Goal: Task Accomplishment & Management: Manage account settings

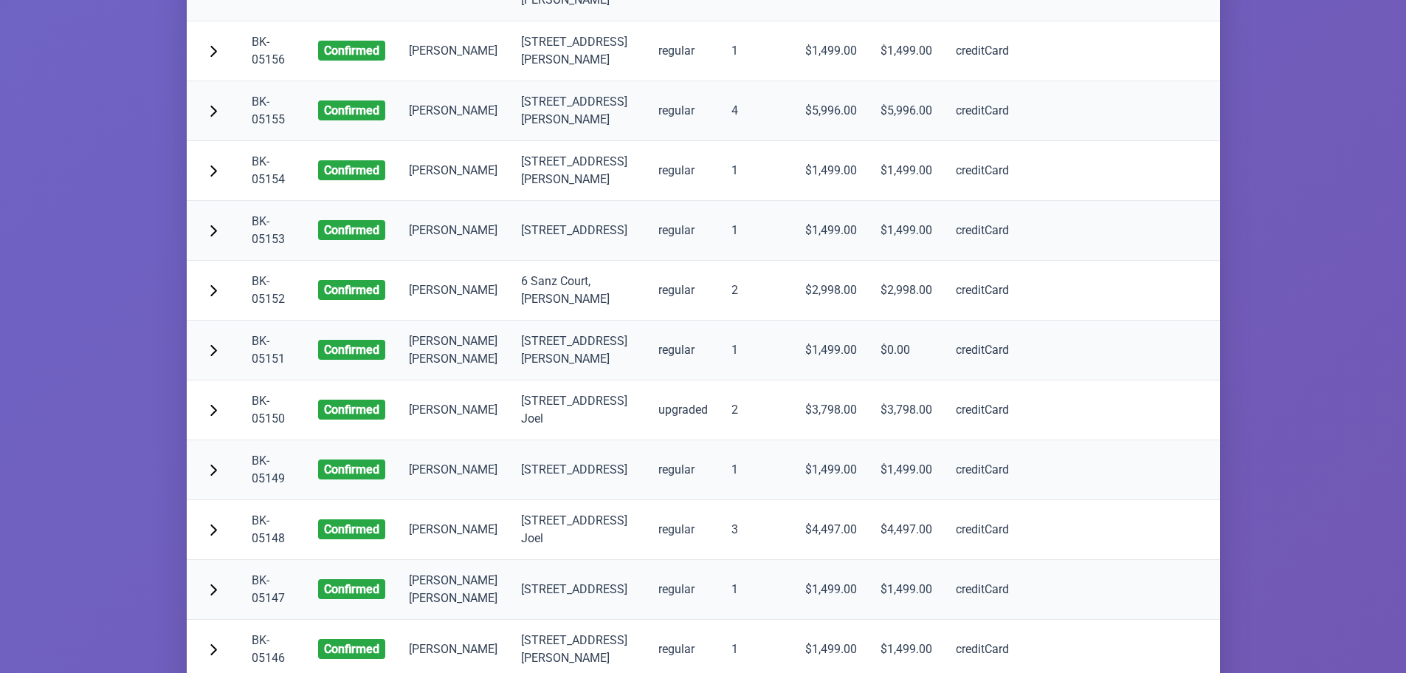
scroll to position [5463, 0]
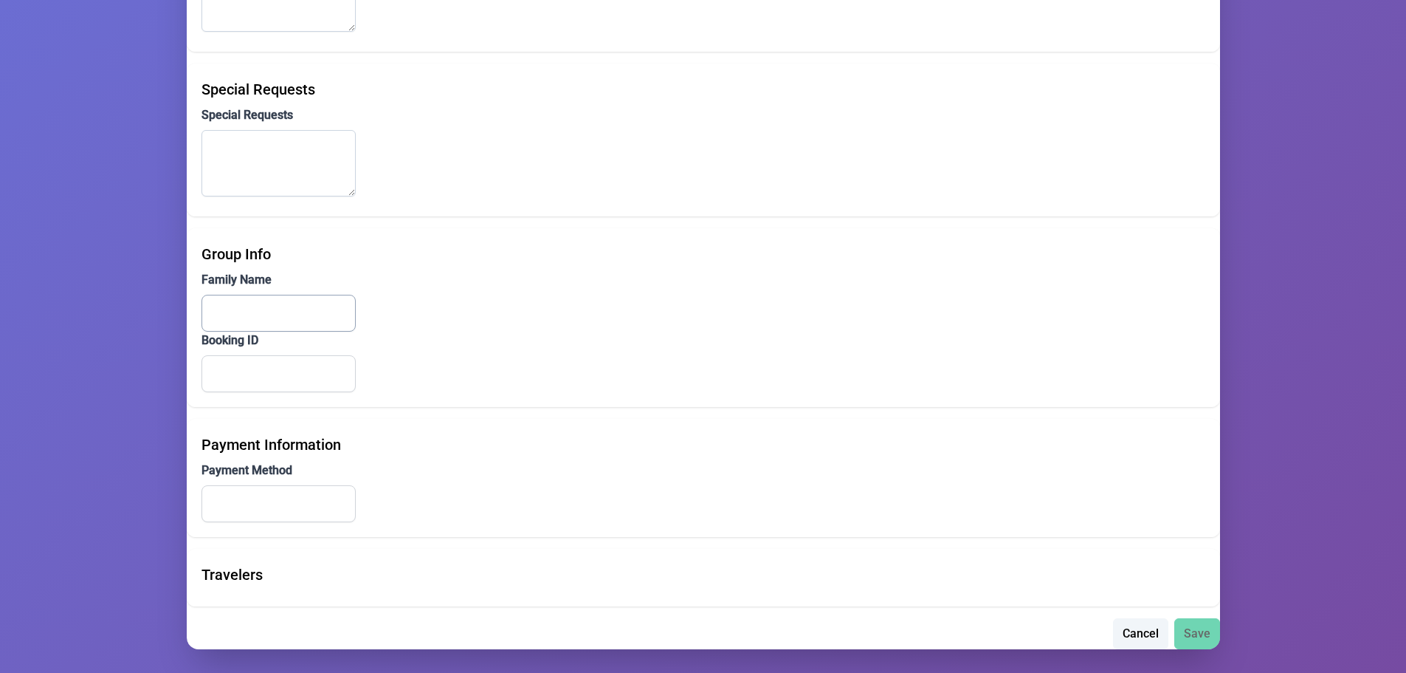
type input "MORDECHAI"
type input "Simon"
type input "mordchesimon@gmail.com"
type input "(718) 259-0705"
type input "(929) 236-6987"
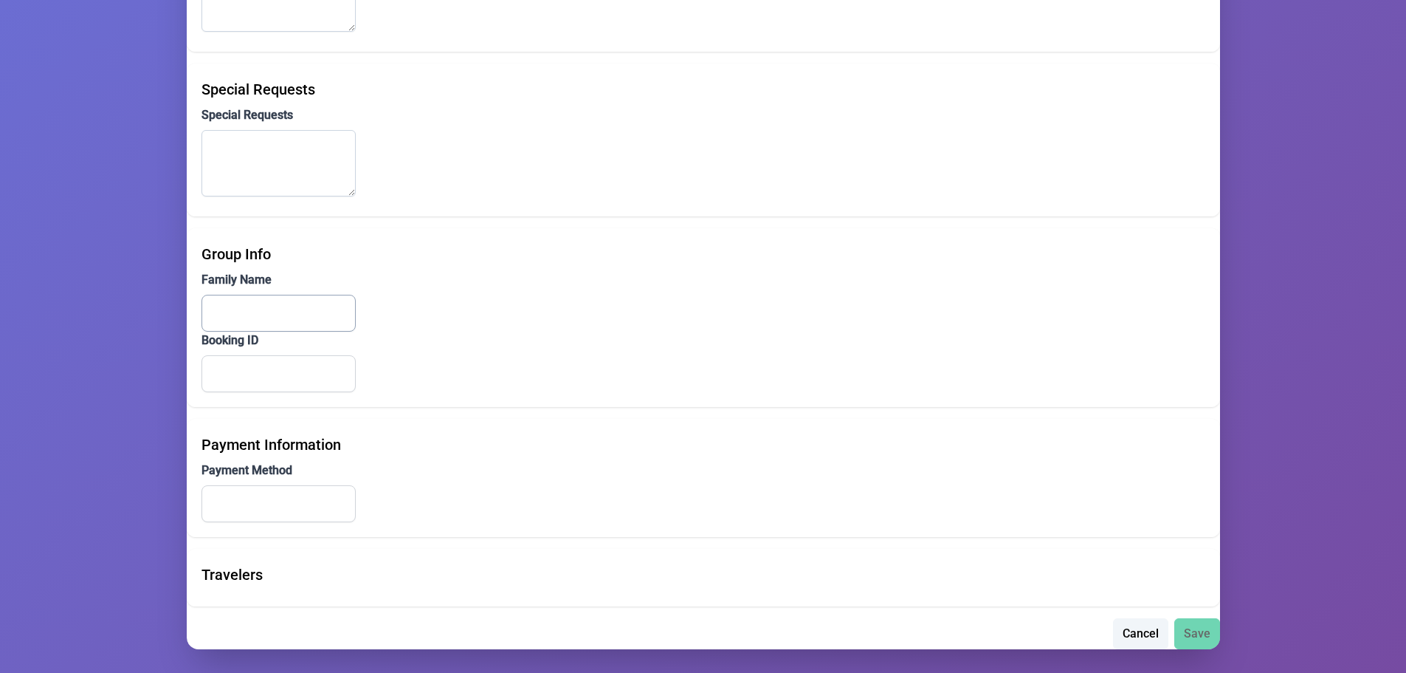
type input "1632 46th Street"
type input "[GEOGRAPHIC_DATA]"
type input "NY"
type input "112041190"
type input "creditCard"
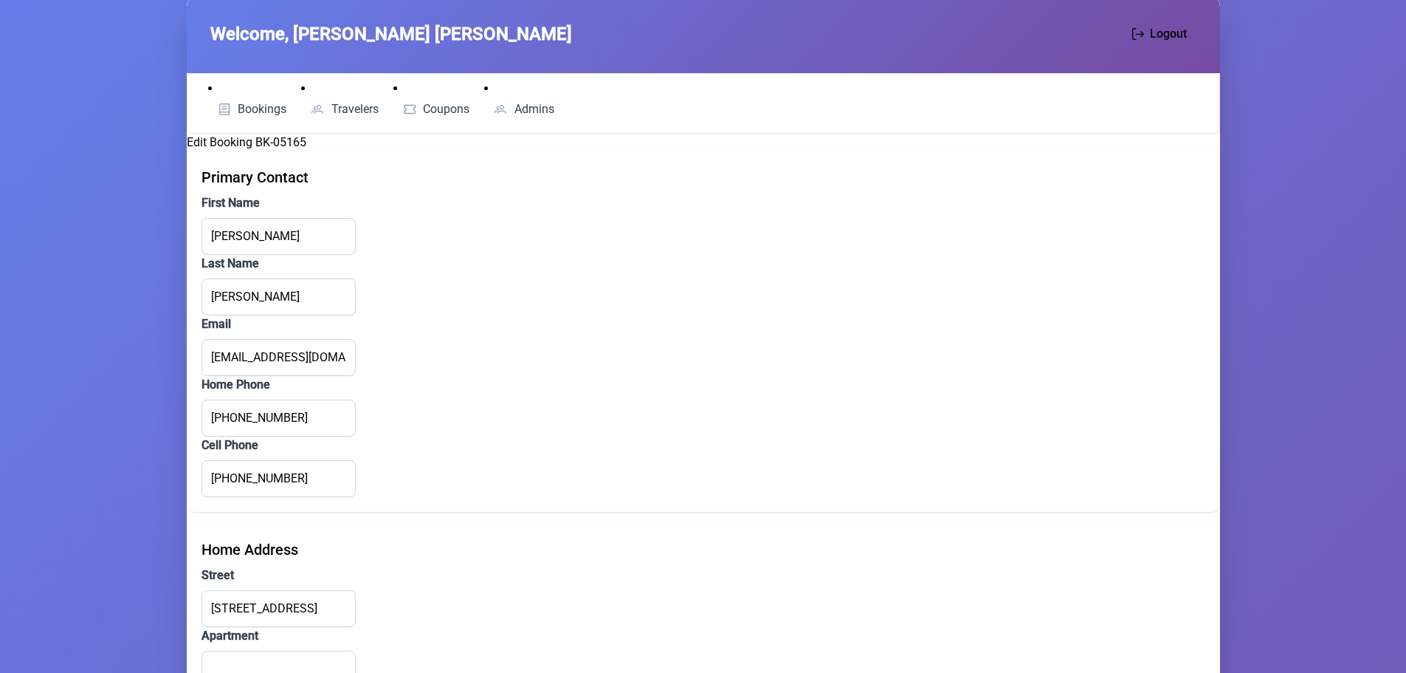
scroll to position [0, 0]
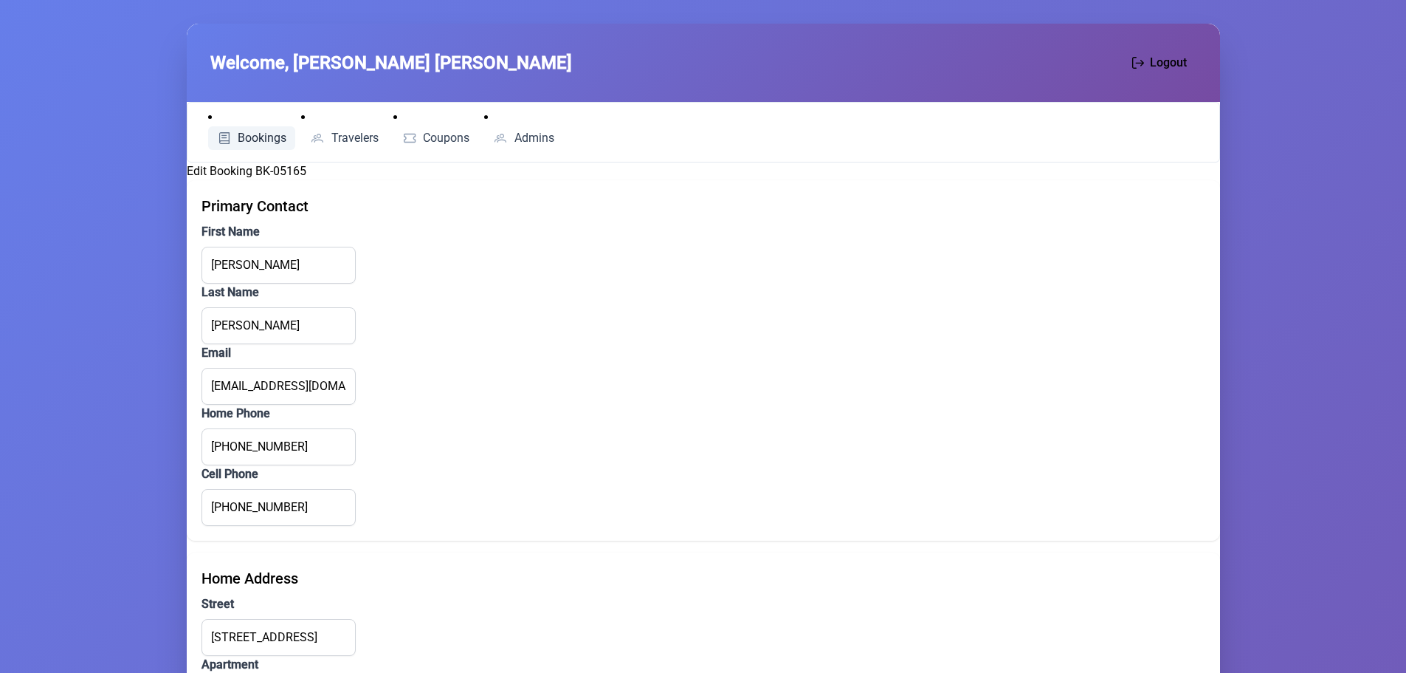
click at [250, 128] on link "Bookings" at bounding box center [252, 138] width 88 height 24
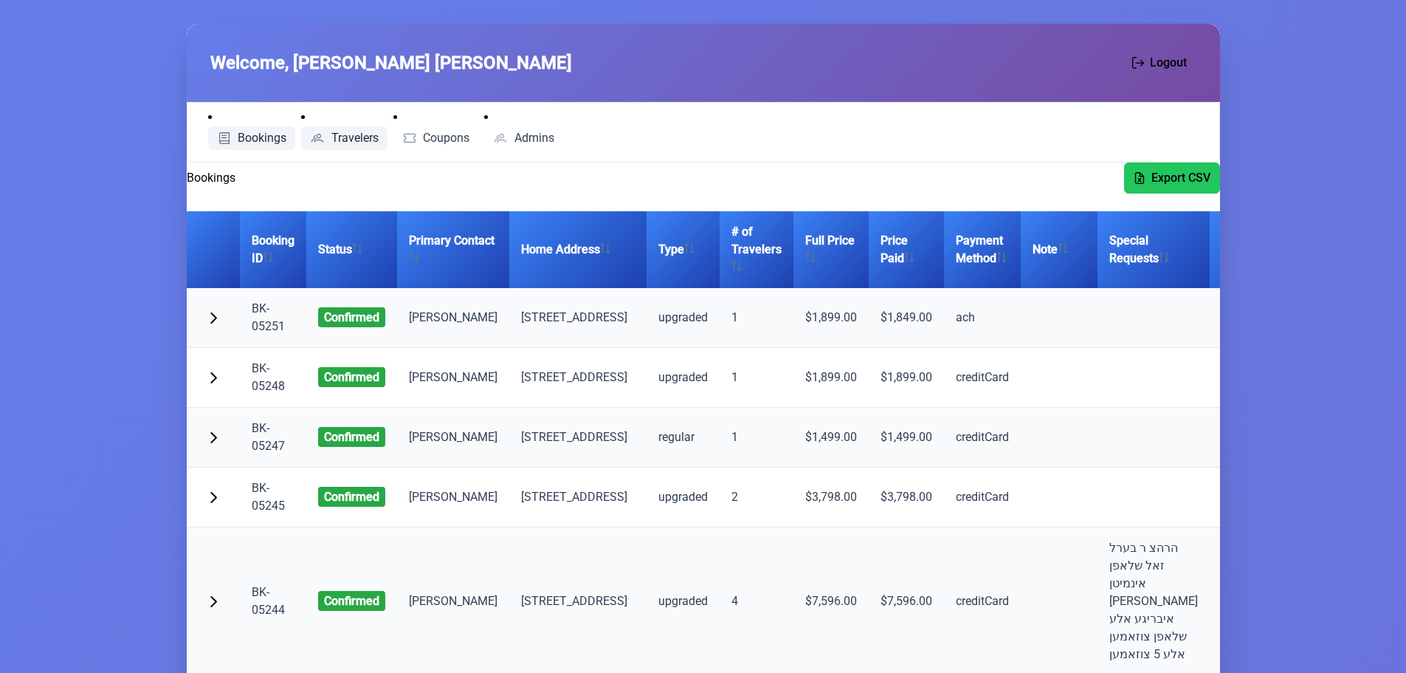
click at [338, 136] on span "Travelers" at bounding box center [354, 138] width 47 height 12
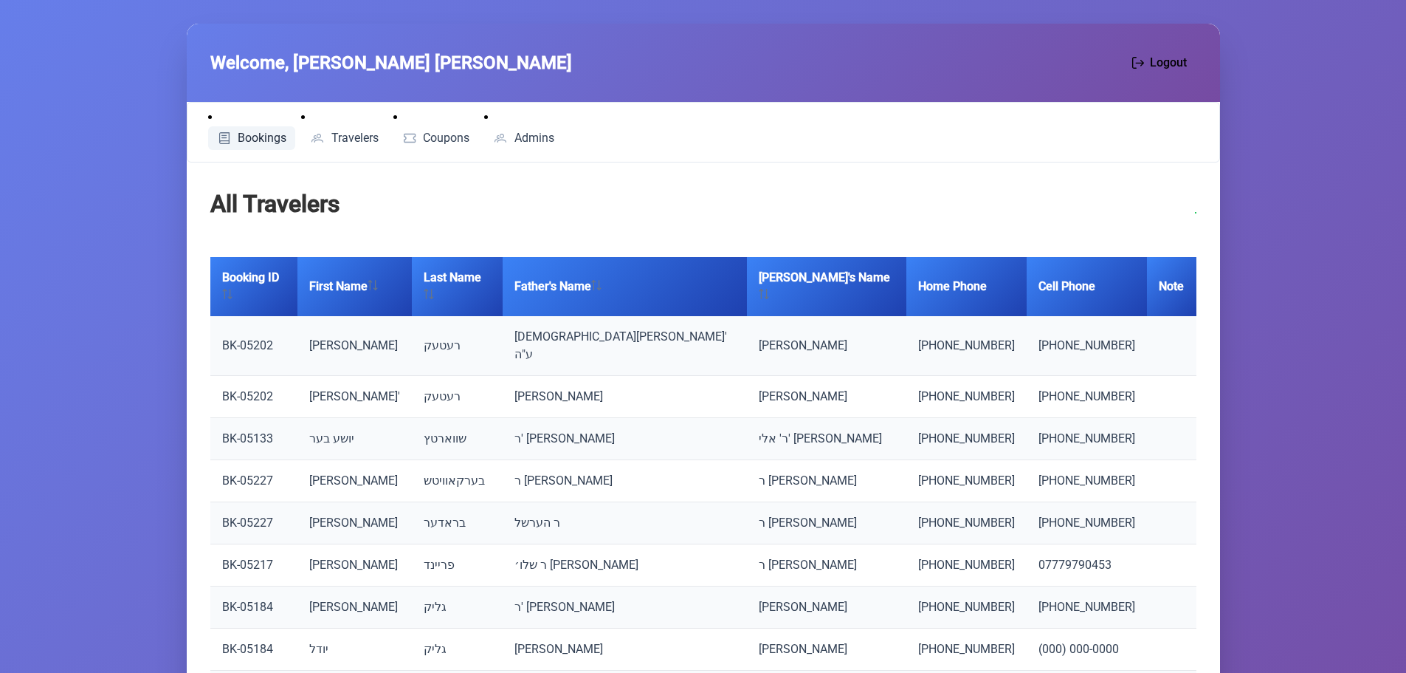
click at [250, 134] on span "Bookings" at bounding box center [262, 138] width 49 height 12
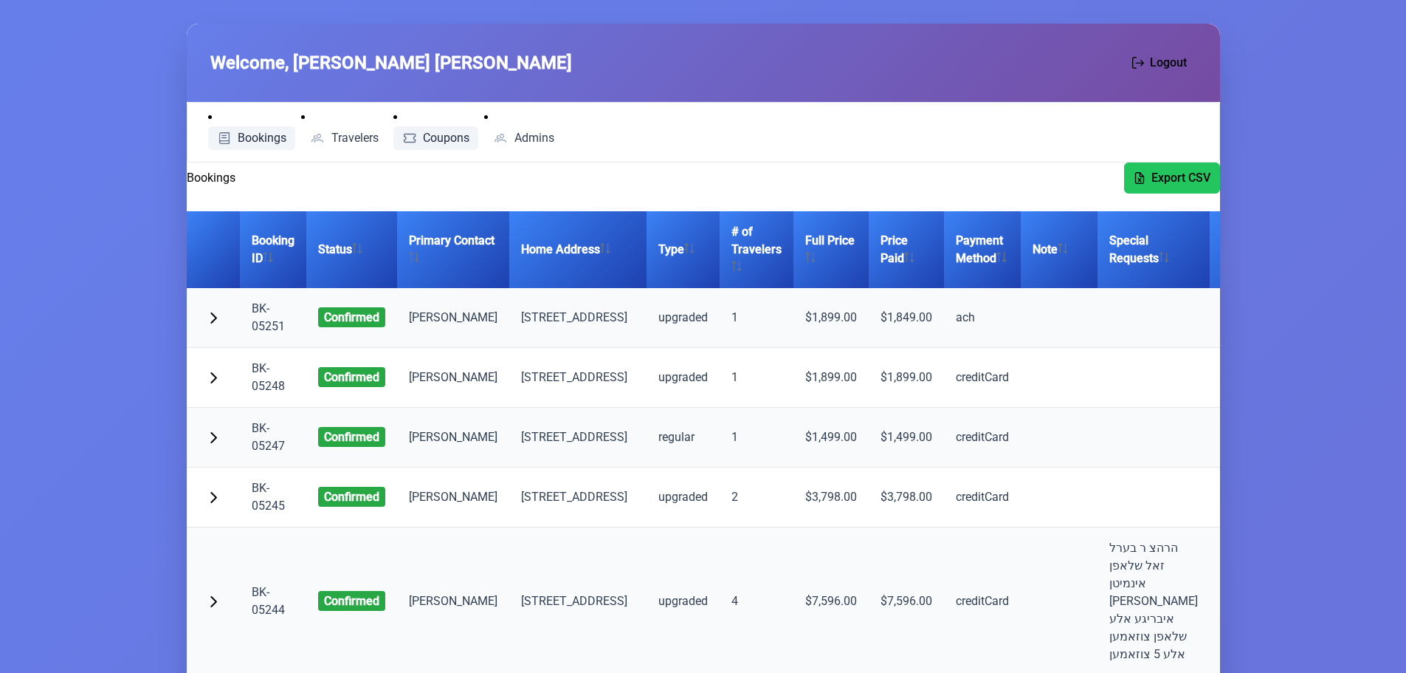
click at [436, 142] on span "Coupons" at bounding box center [446, 138] width 47 height 12
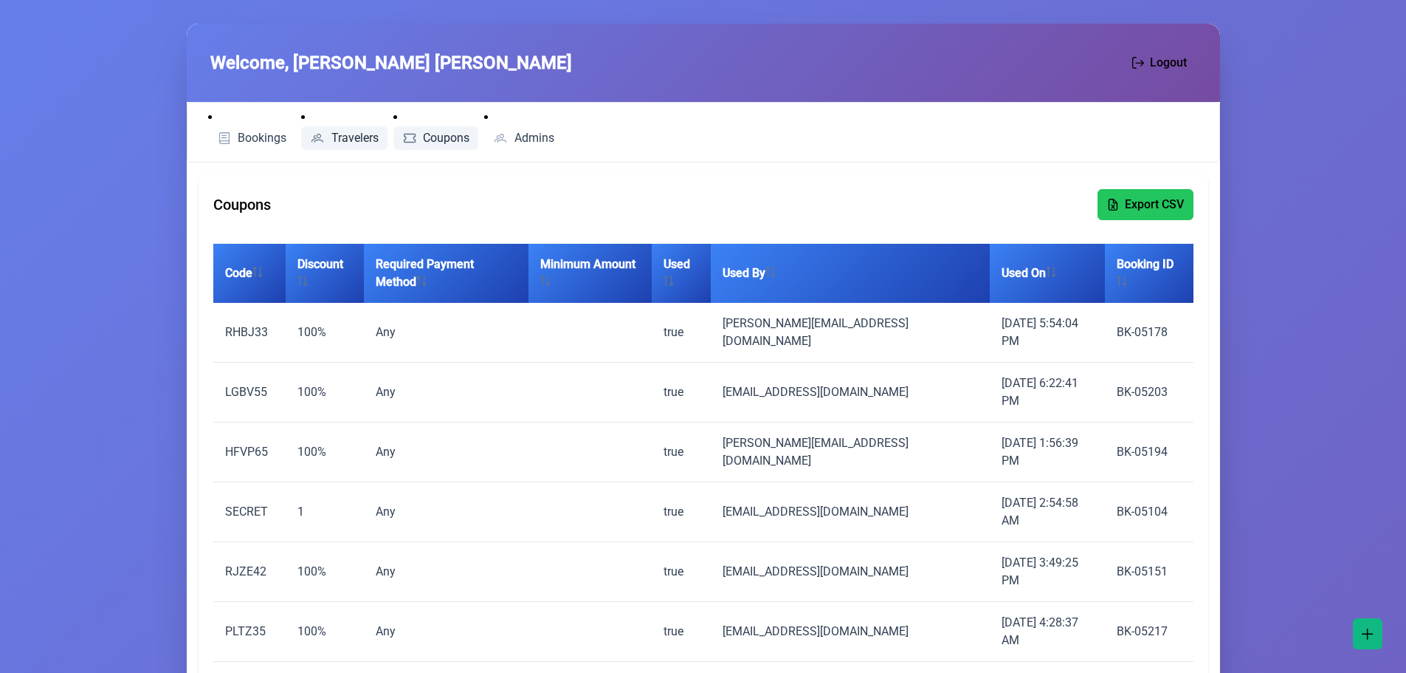
click at [374, 134] on span "Travelers" at bounding box center [354, 138] width 47 height 12
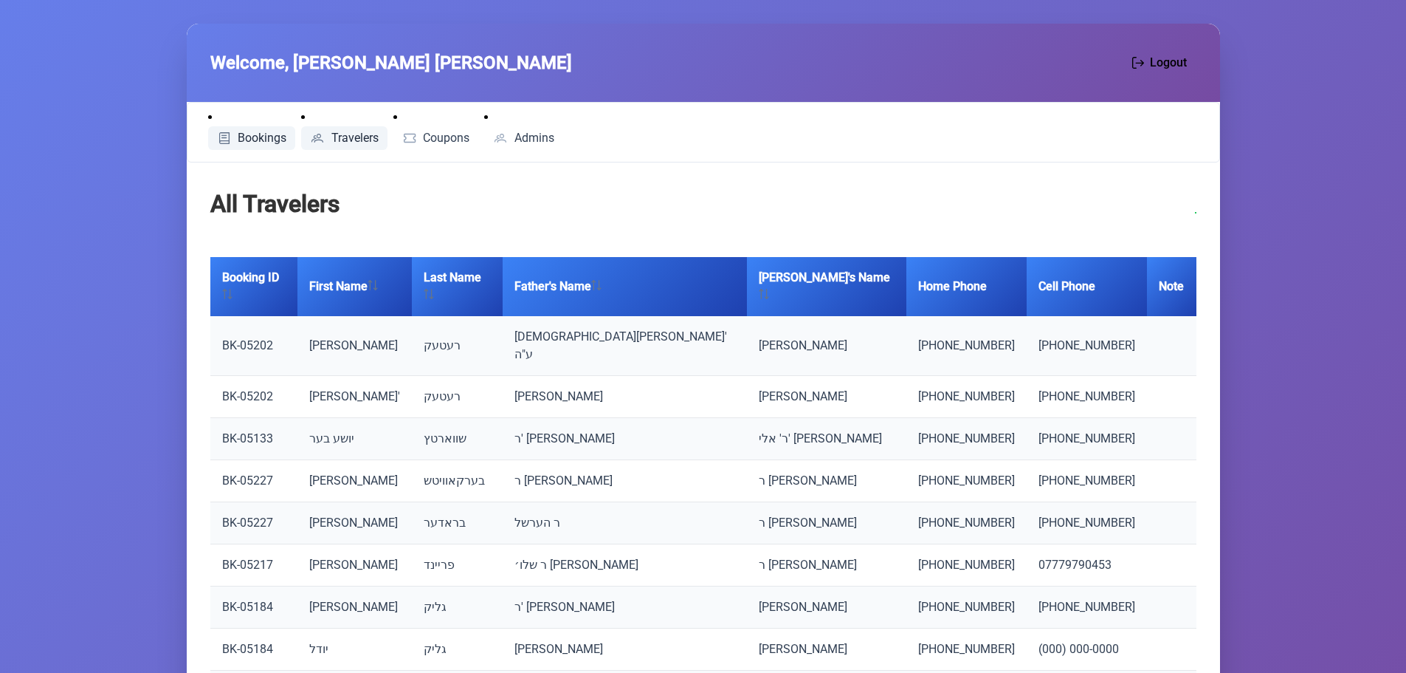
click at [275, 134] on span "Bookings" at bounding box center [262, 138] width 49 height 12
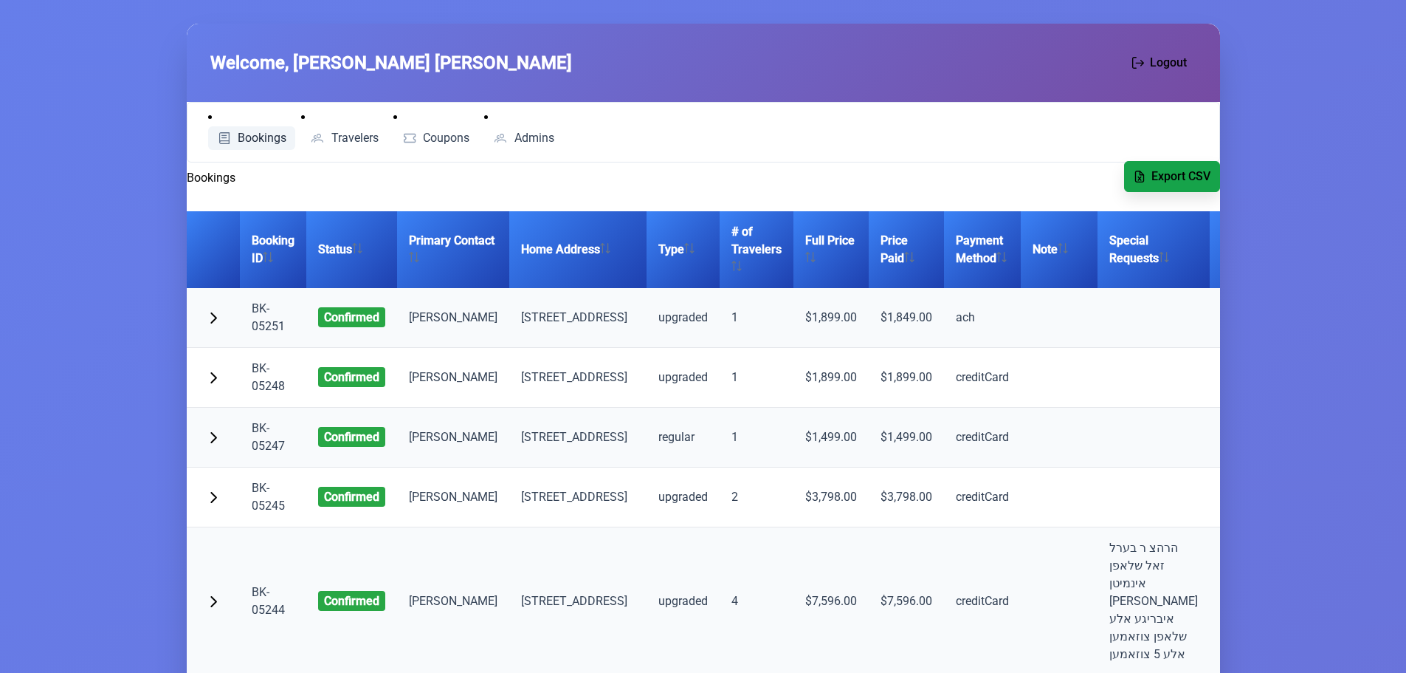
click at [1170, 189] on button "Export CSV" at bounding box center [1172, 176] width 96 height 31
click at [260, 137] on span "Bookings" at bounding box center [262, 138] width 49 height 12
click at [345, 134] on span "Travelers" at bounding box center [354, 138] width 47 height 12
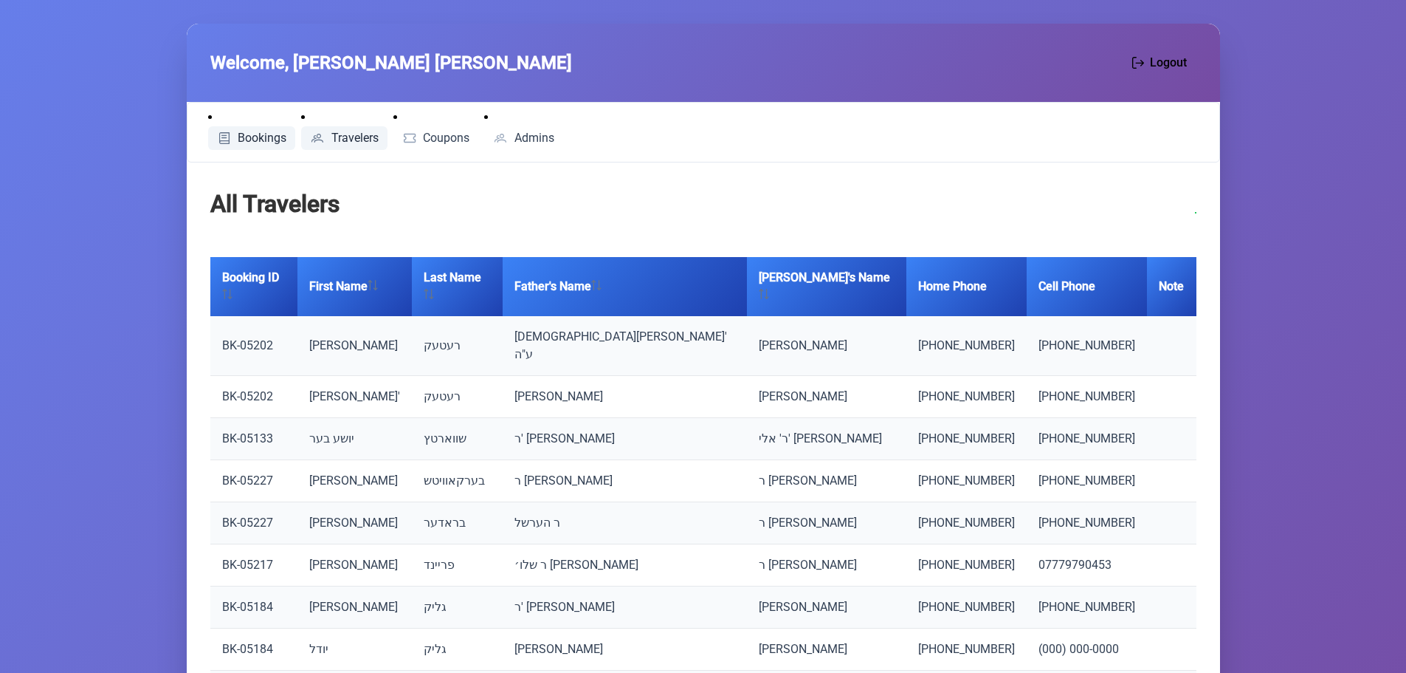
click at [237, 137] on link "Bookings" at bounding box center [252, 138] width 88 height 24
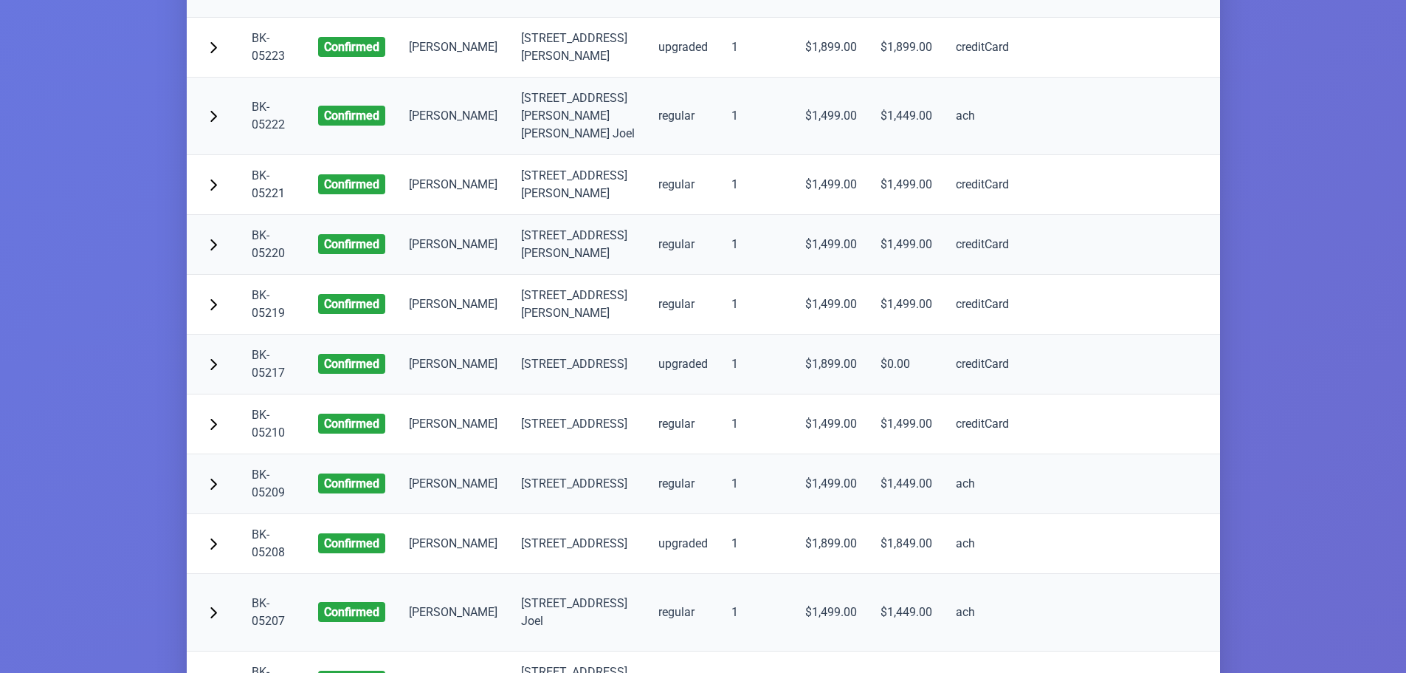
scroll to position [1595, 0]
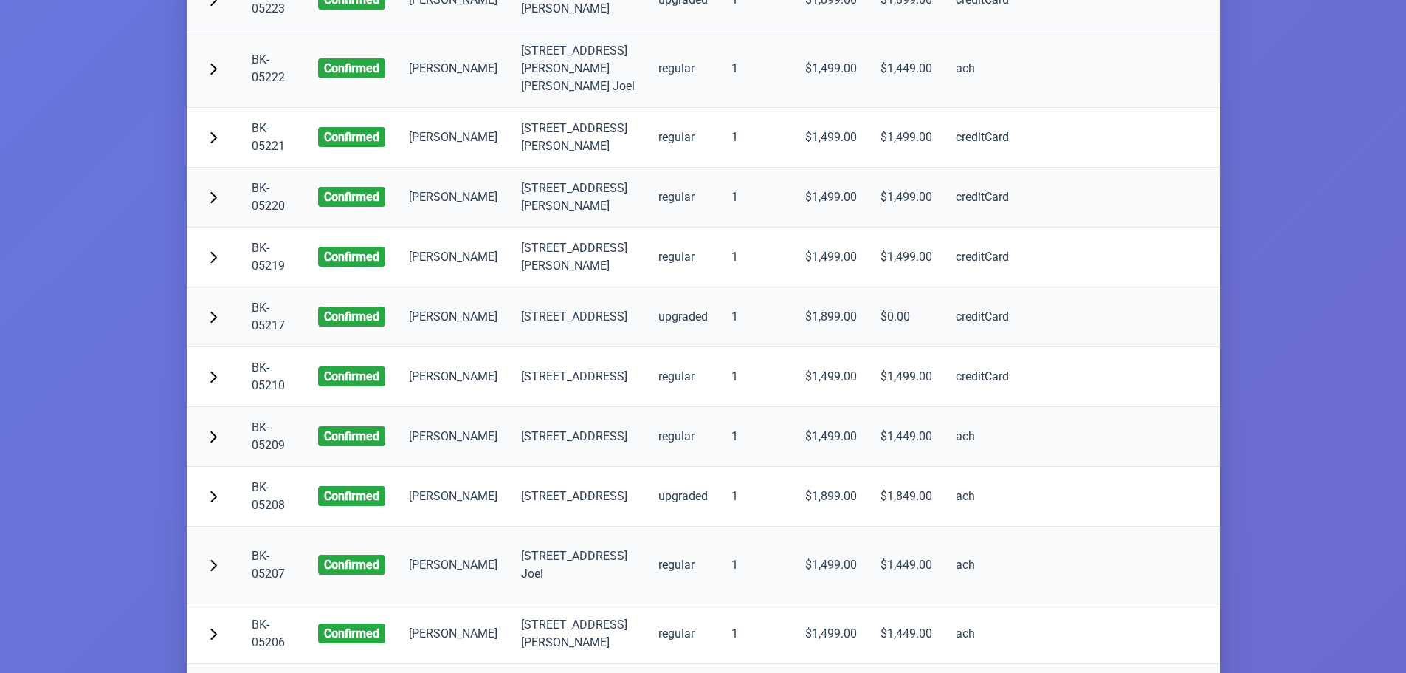
click at [1098, 30] on td at bounding box center [1154, 0] width 112 height 60
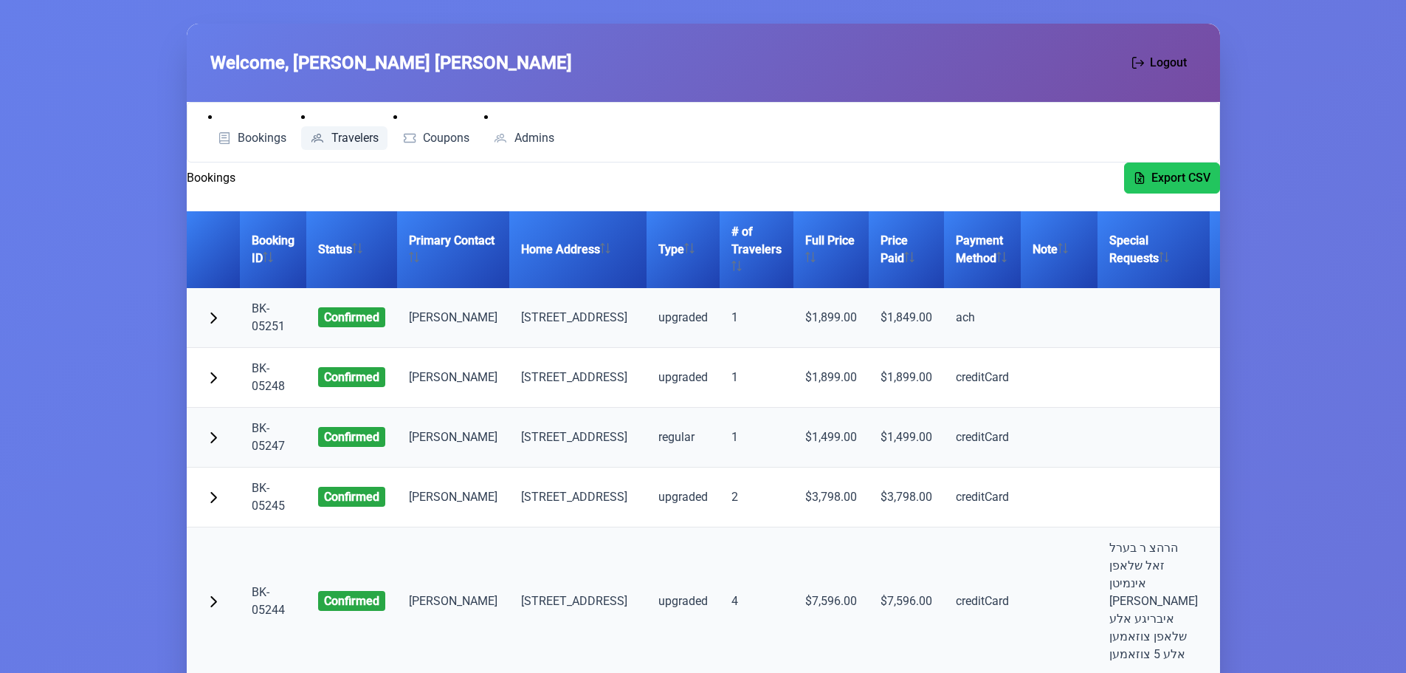
click at [357, 137] on span "Travelers" at bounding box center [354, 138] width 47 height 12
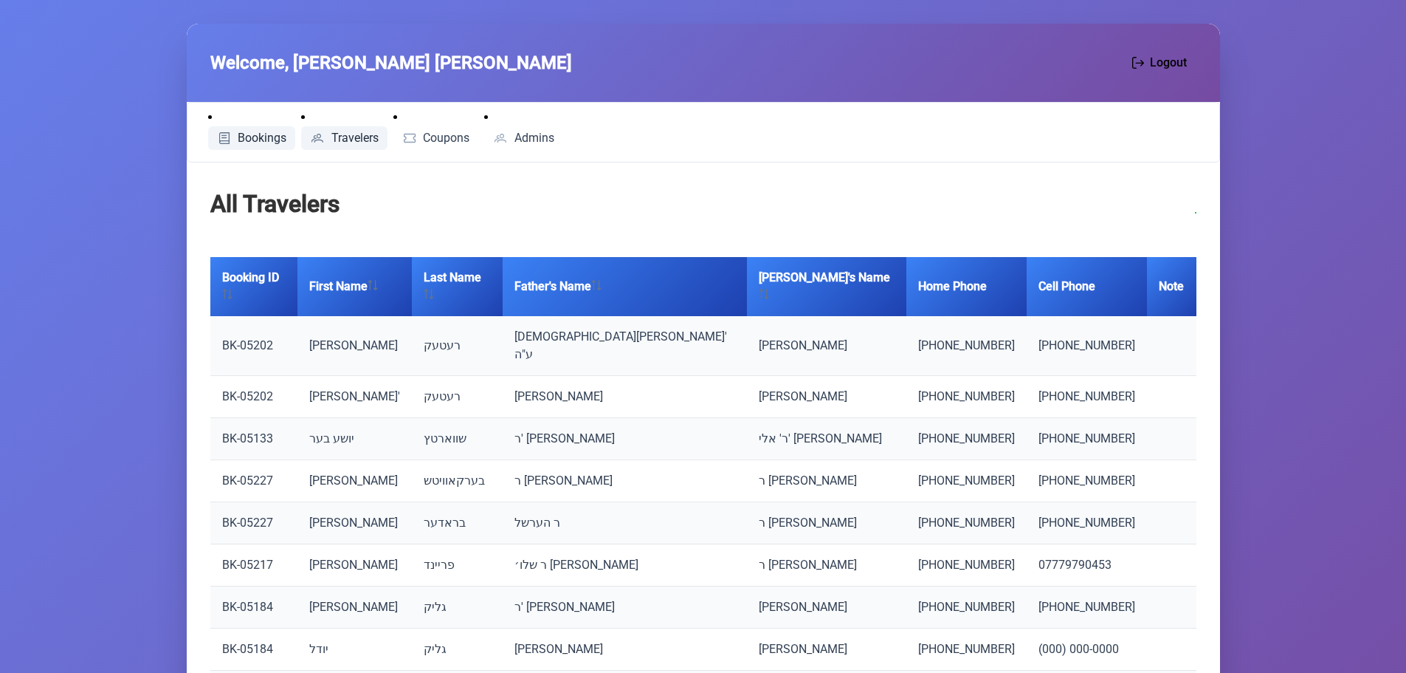
click at [286, 139] on span "Bookings" at bounding box center [262, 138] width 49 height 12
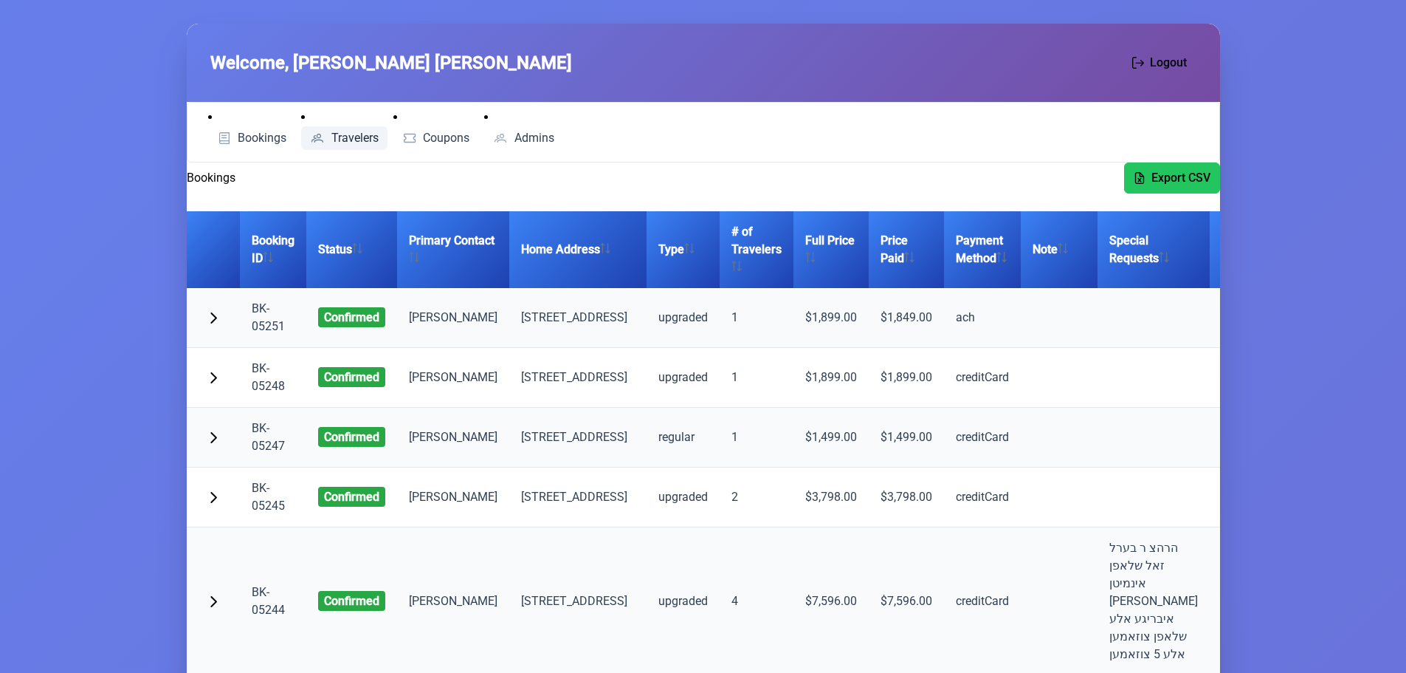
click at [371, 140] on span "Travelers" at bounding box center [354, 138] width 47 height 12
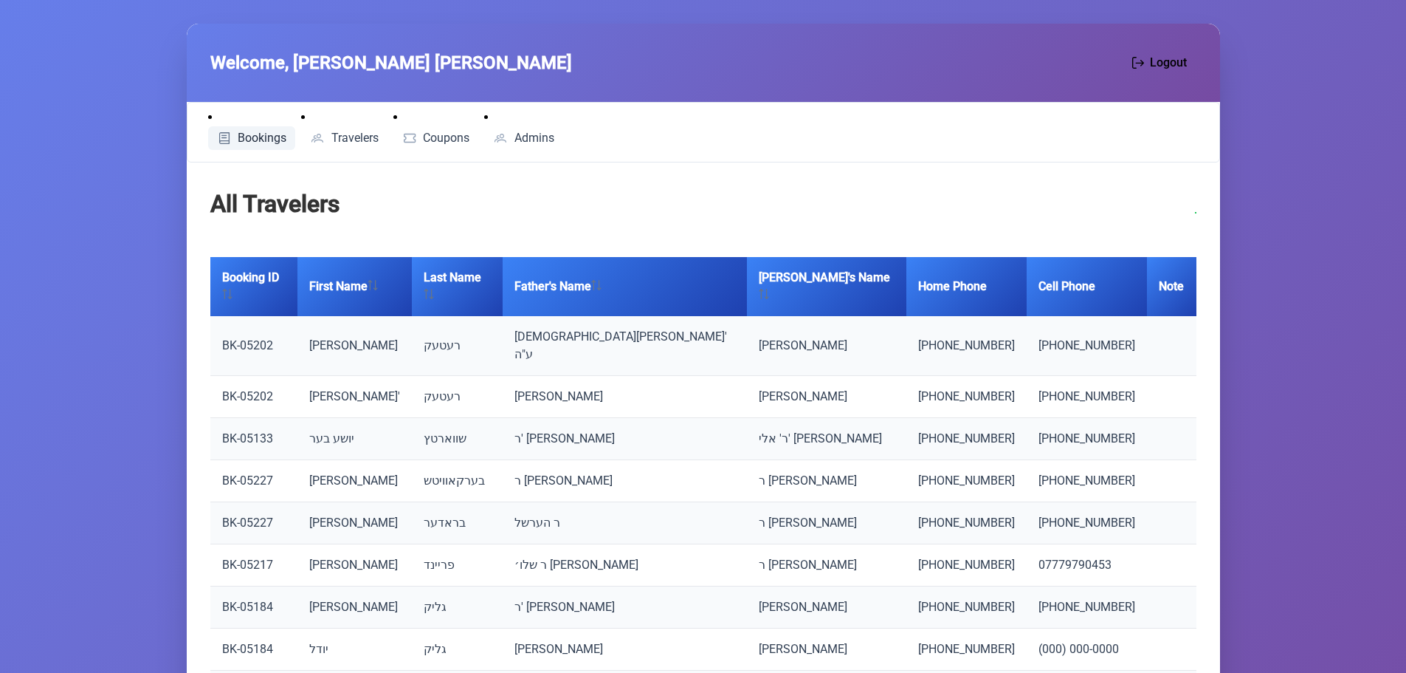
click at [240, 134] on span "Bookings" at bounding box center [262, 138] width 49 height 12
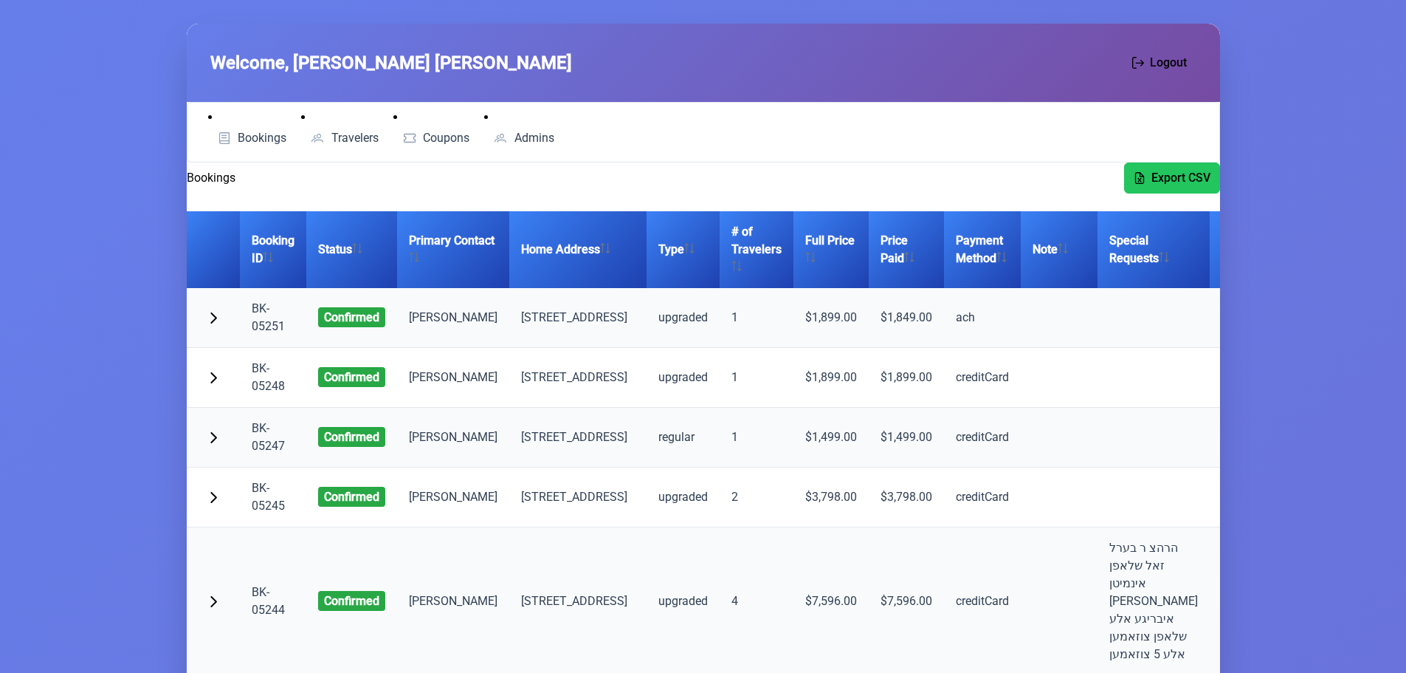
click at [268, 333] on link "BK-05251" at bounding box center [268, 317] width 33 height 32
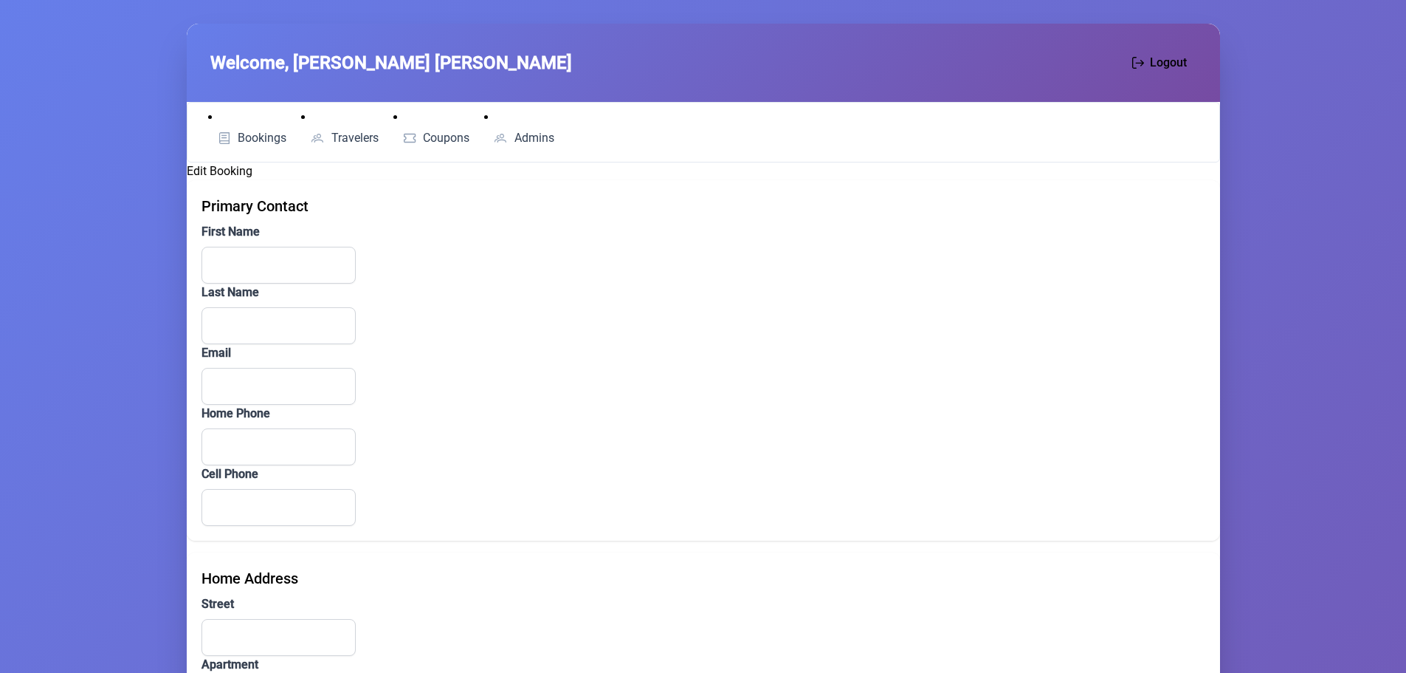
type input "[PERSON_NAME]"
type input "[EMAIL_ADDRESS][DOMAIN_NAME]"
type input "[PHONE_NUMBER]"
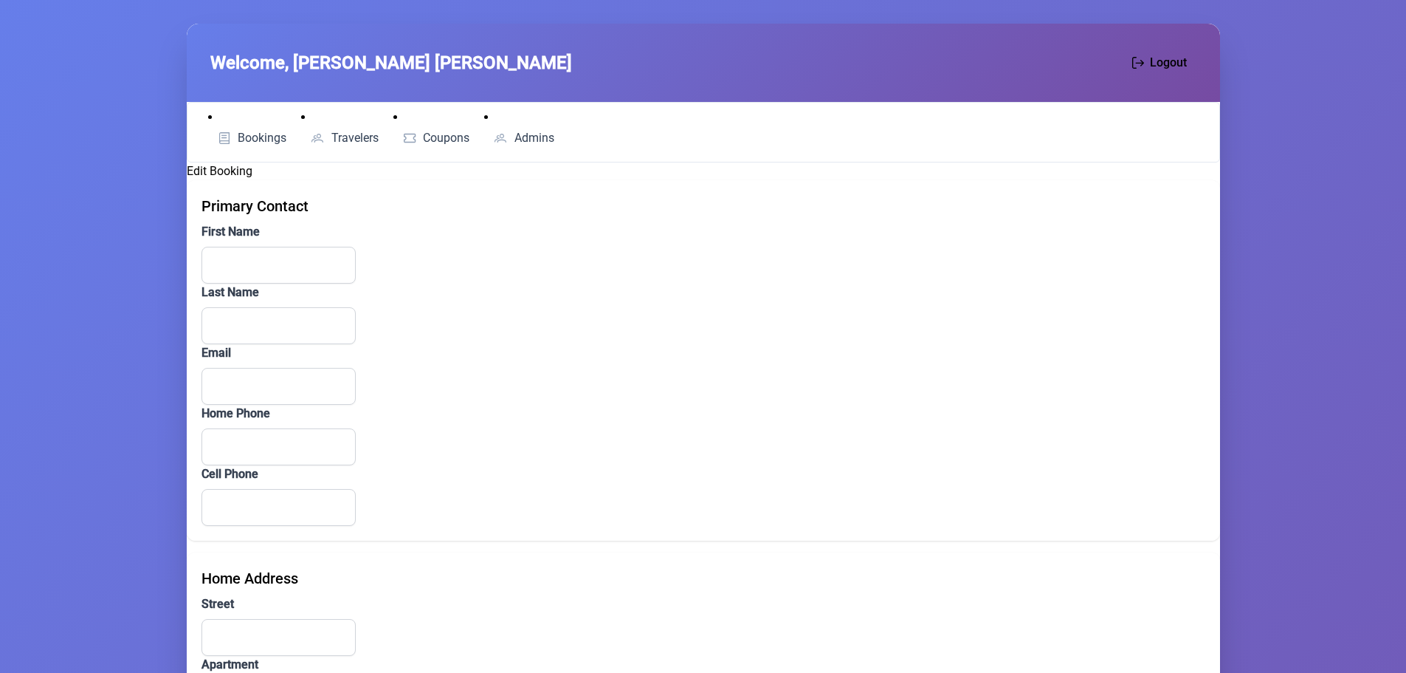
type input "[STREET_ADDRESS]"
type input "[GEOGRAPHIC_DATA]"
type input "NY"
type input "11219"
type input "ach"
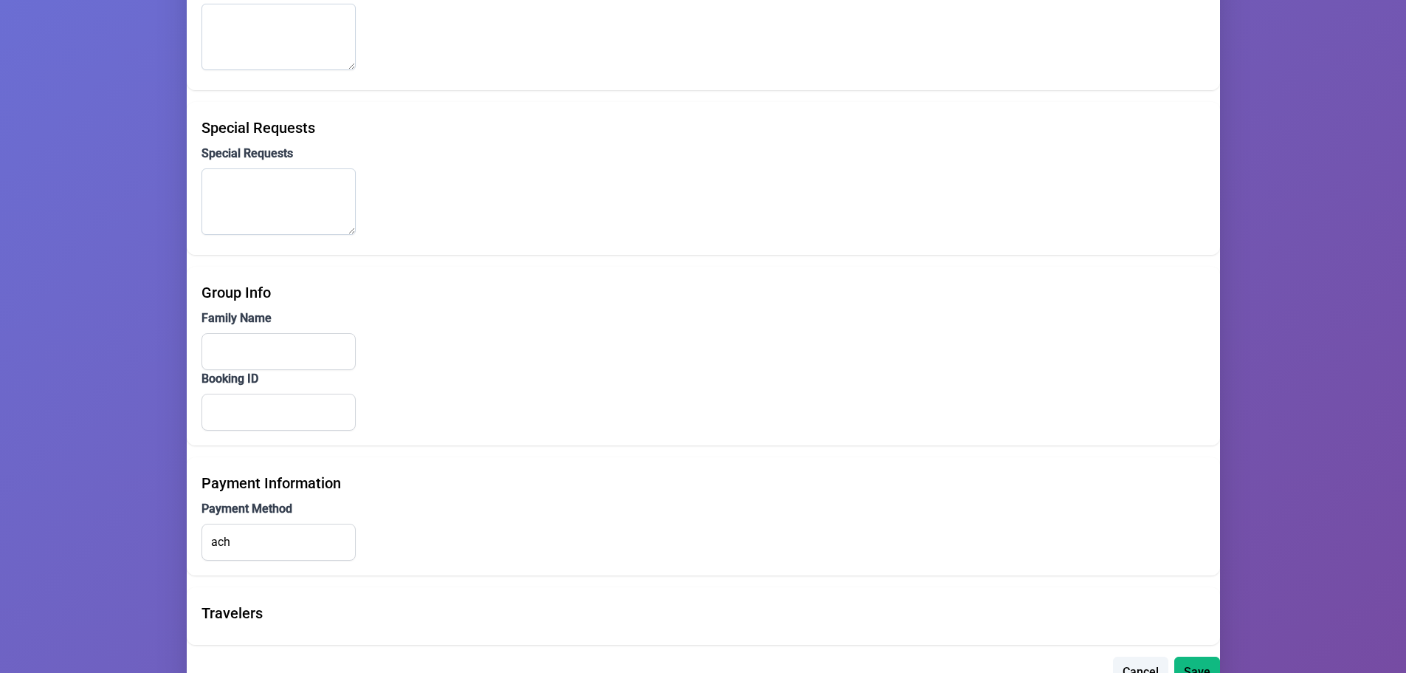
scroll to position [1025, 0]
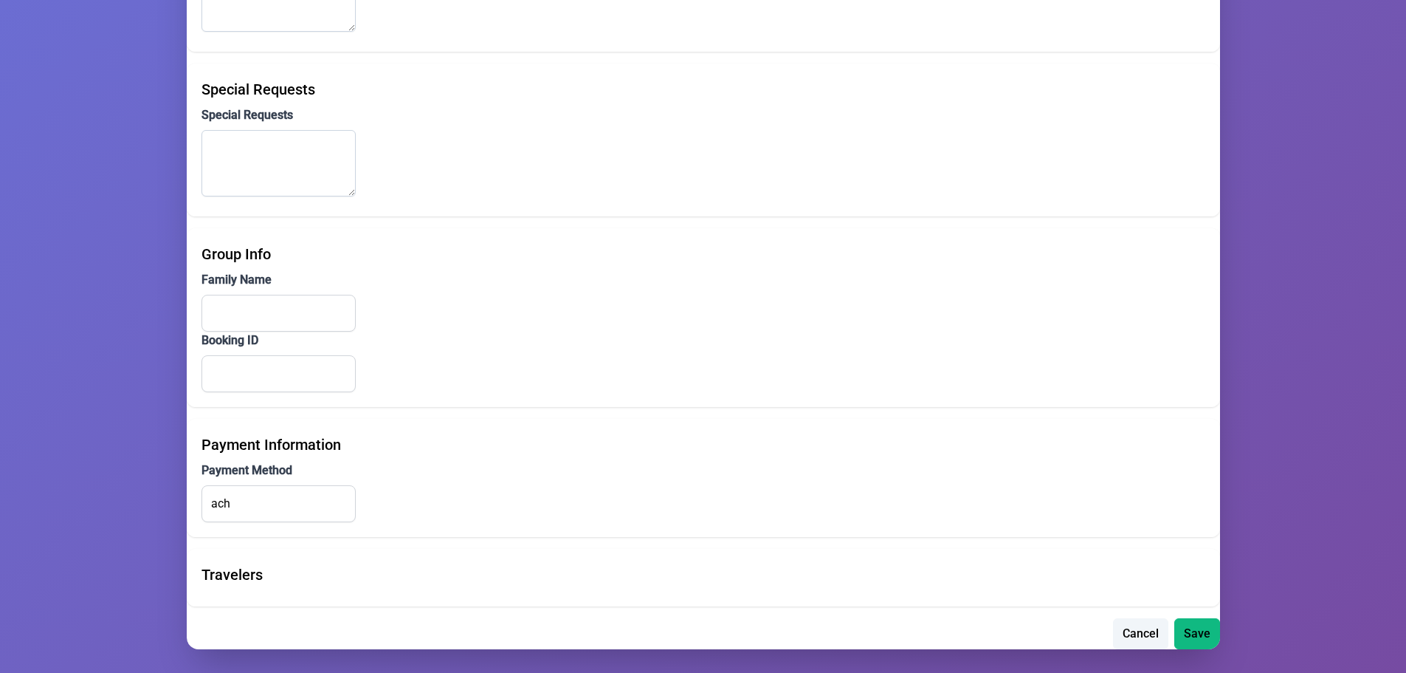
drag, startPoint x: 492, startPoint y: 389, endPoint x: 495, endPoint y: 374, distance: 15.1
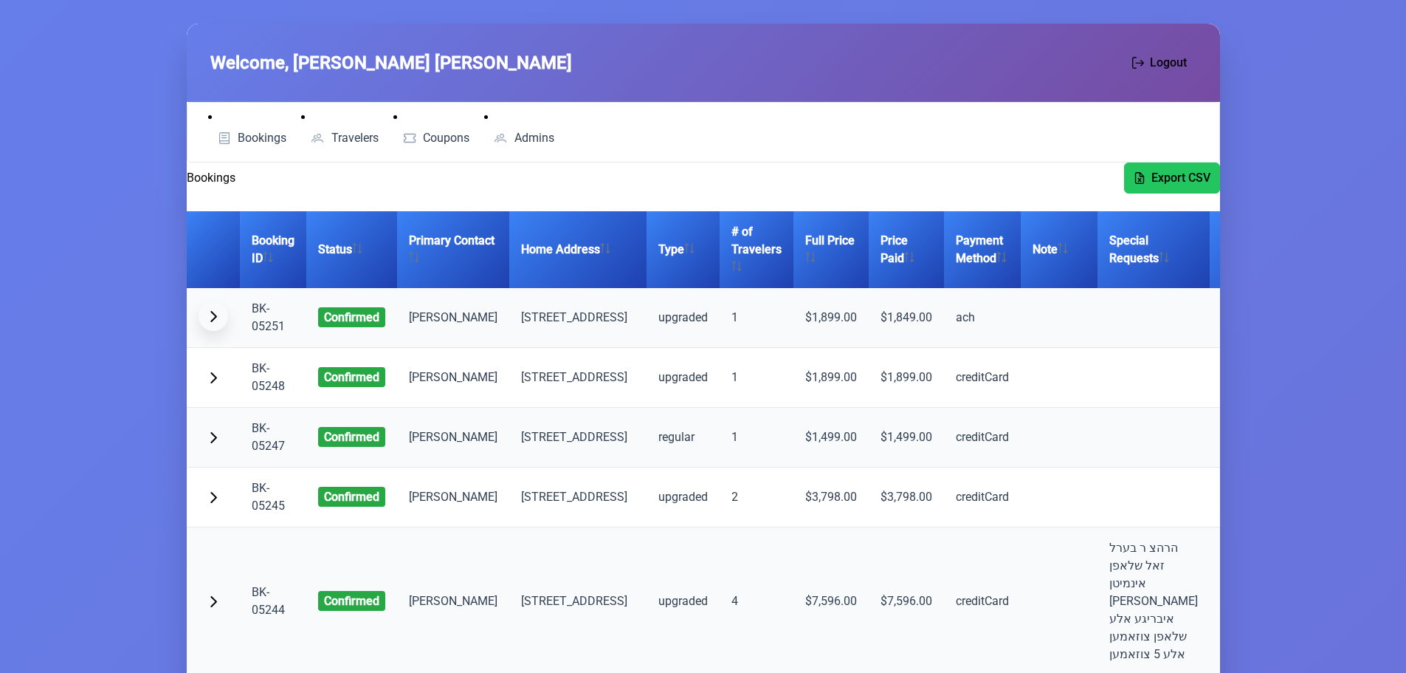
click at [217, 322] on span "button" at bounding box center [213, 316] width 12 height 12
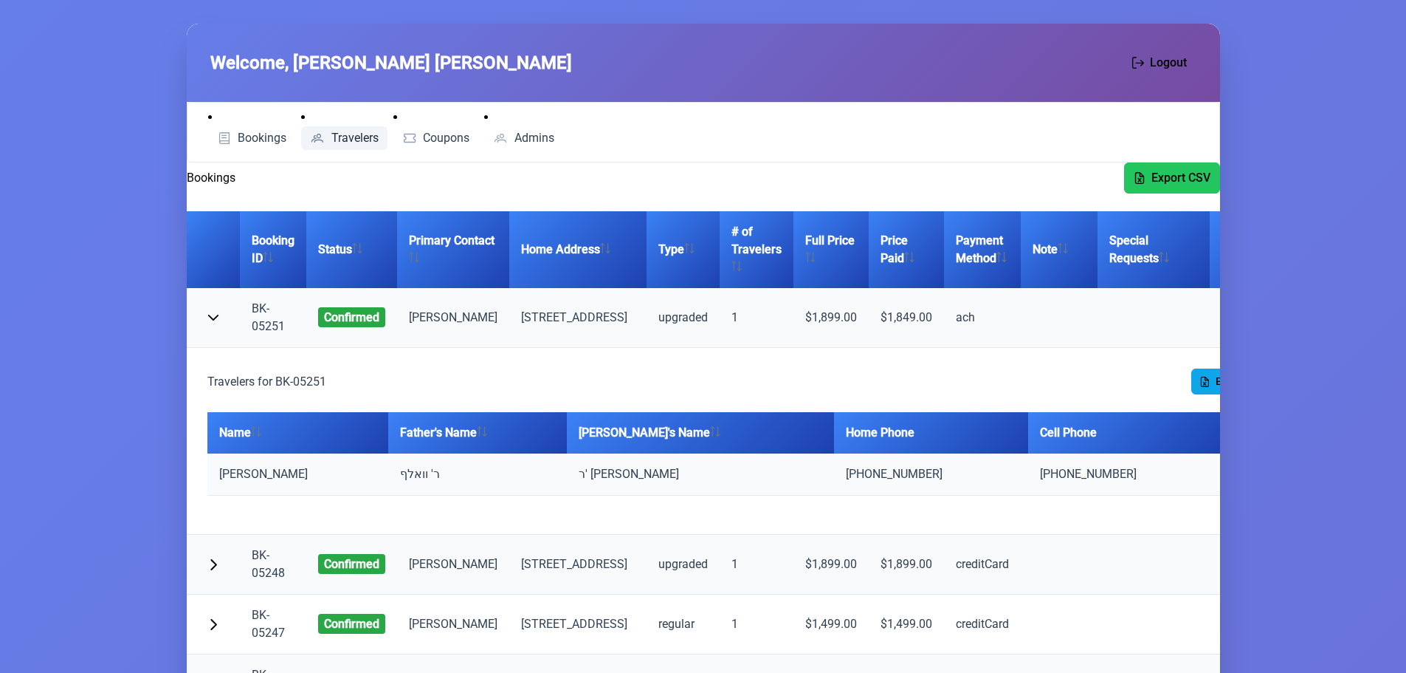
click at [366, 138] on span "Travelers" at bounding box center [354, 138] width 47 height 12
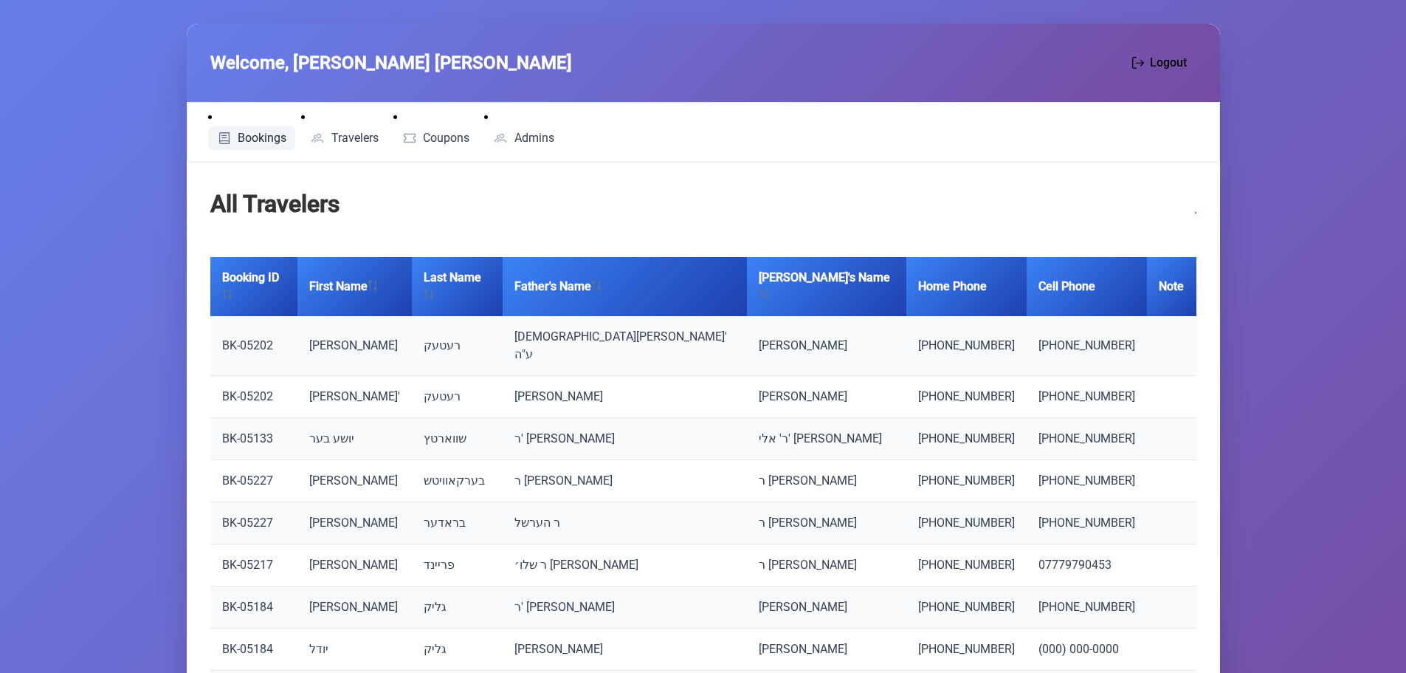
click at [242, 134] on span "Bookings" at bounding box center [262, 138] width 49 height 12
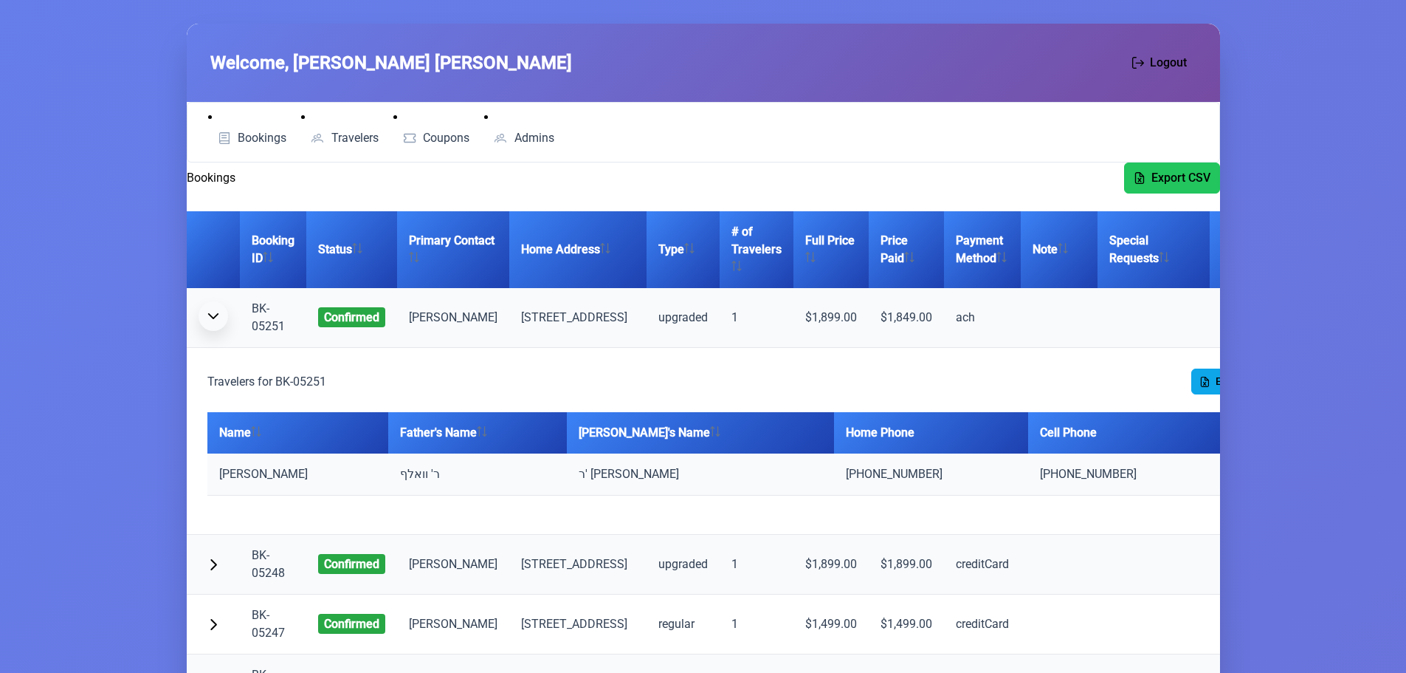
click at [216, 317] on button "button" at bounding box center [214, 316] width 30 height 30
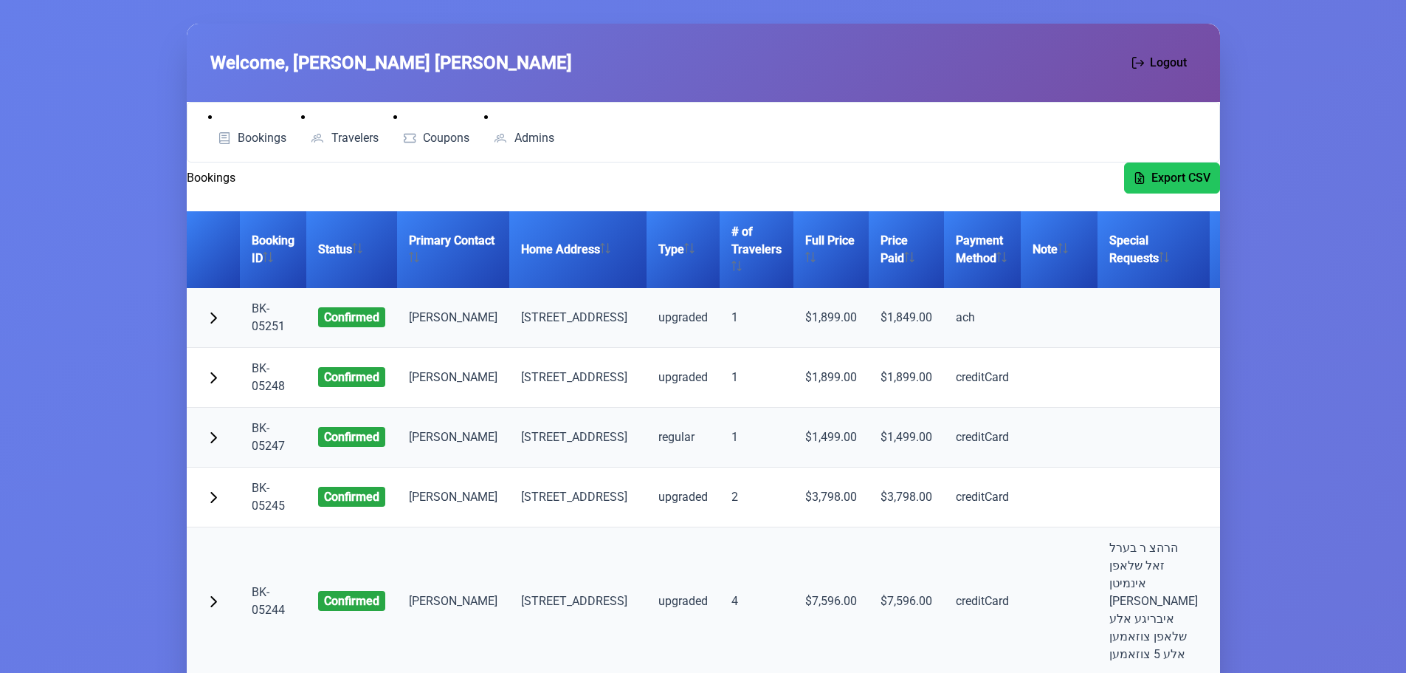
click at [271, 333] on link "BK-05251" at bounding box center [268, 317] width 33 height 32
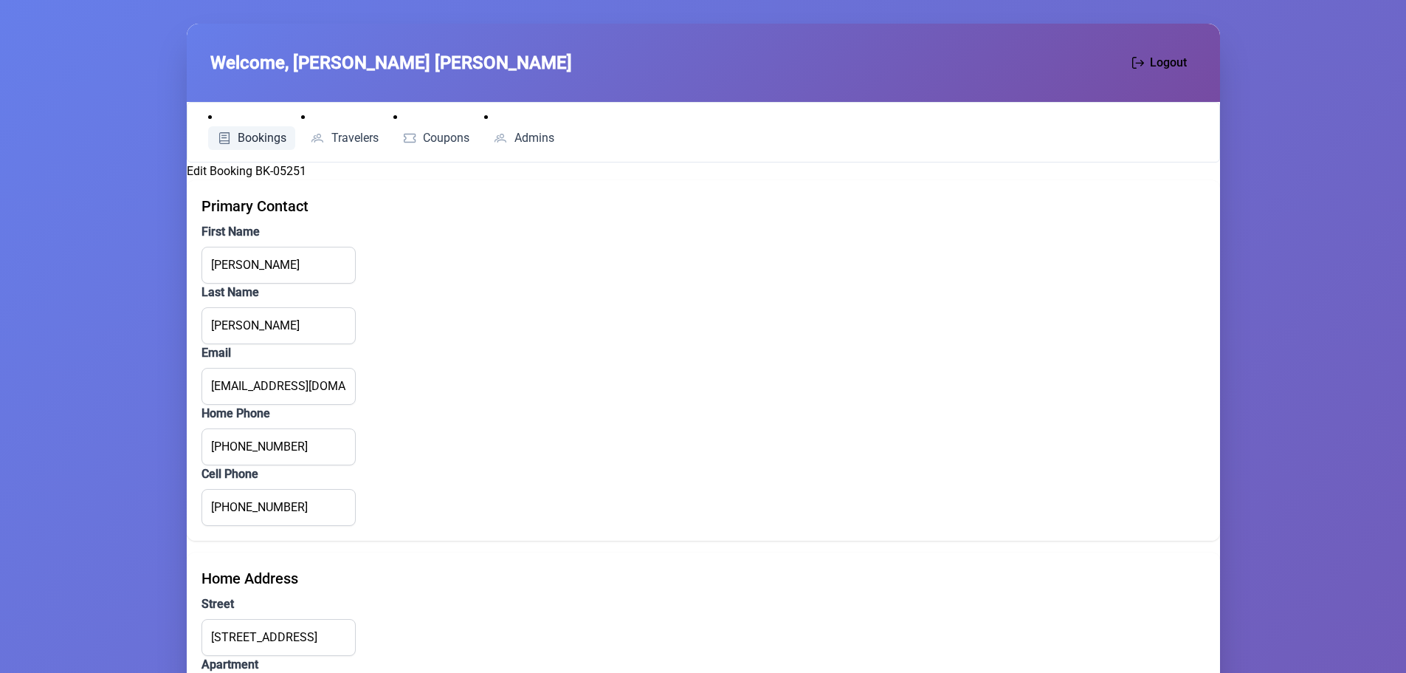
click at [274, 134] on span "Bookings" at bounding box center [262, 138] width 49 height 12
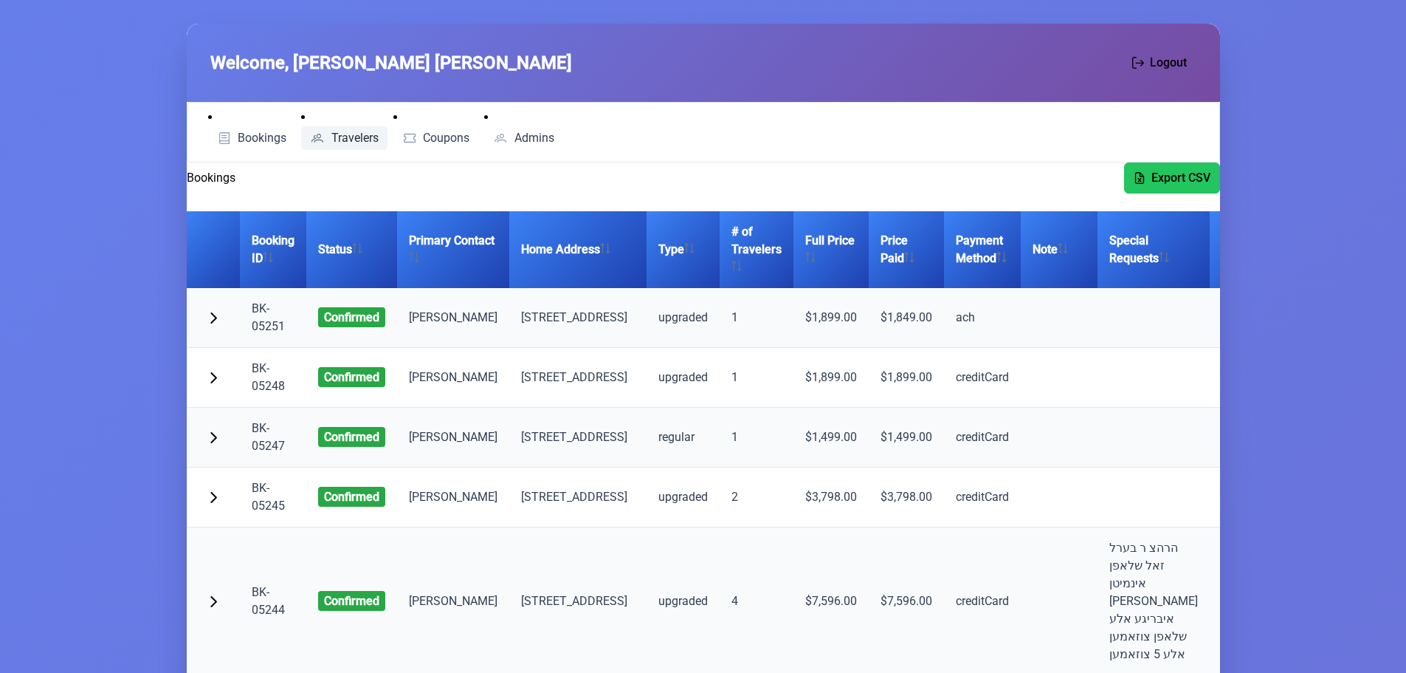
click at [367, 138] on span "Travelers" at bounding box center [354, 138] width 47 height 12
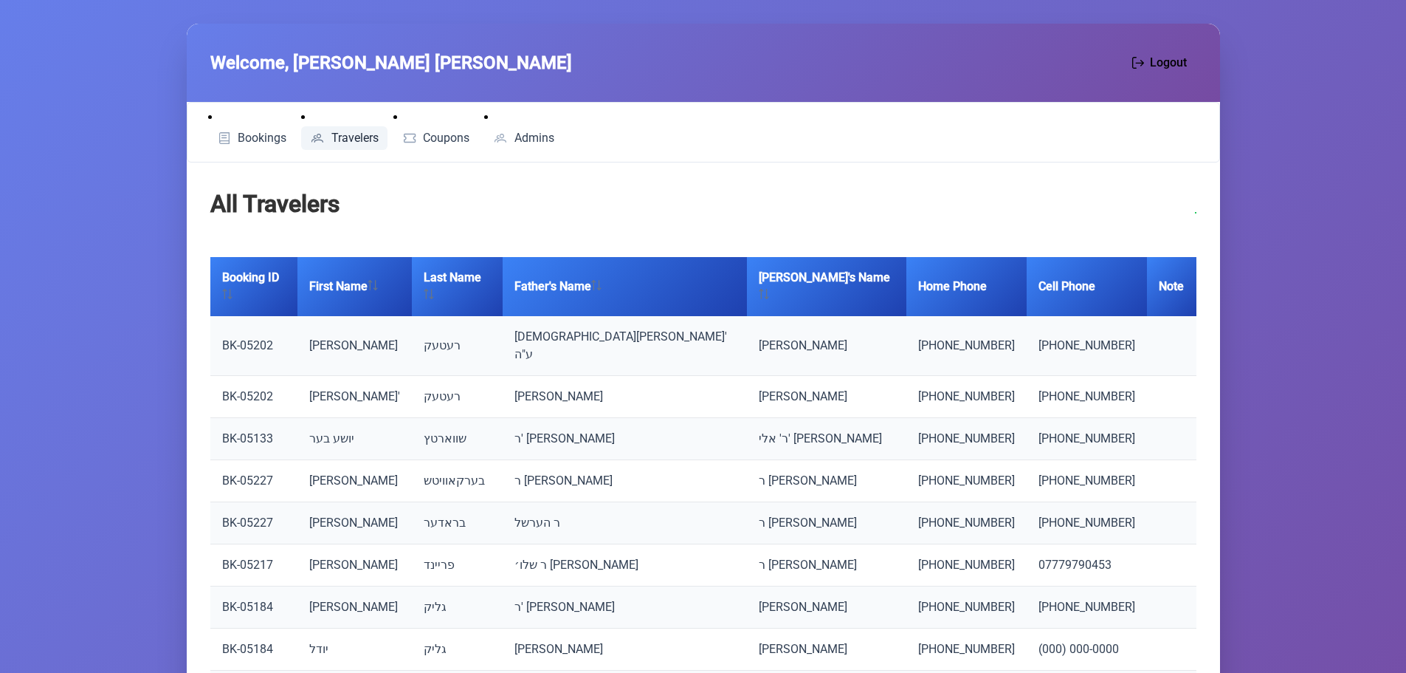
click at [246, 338] on link "BK-05202" at bounding box center [247, 345] width 51 height 14
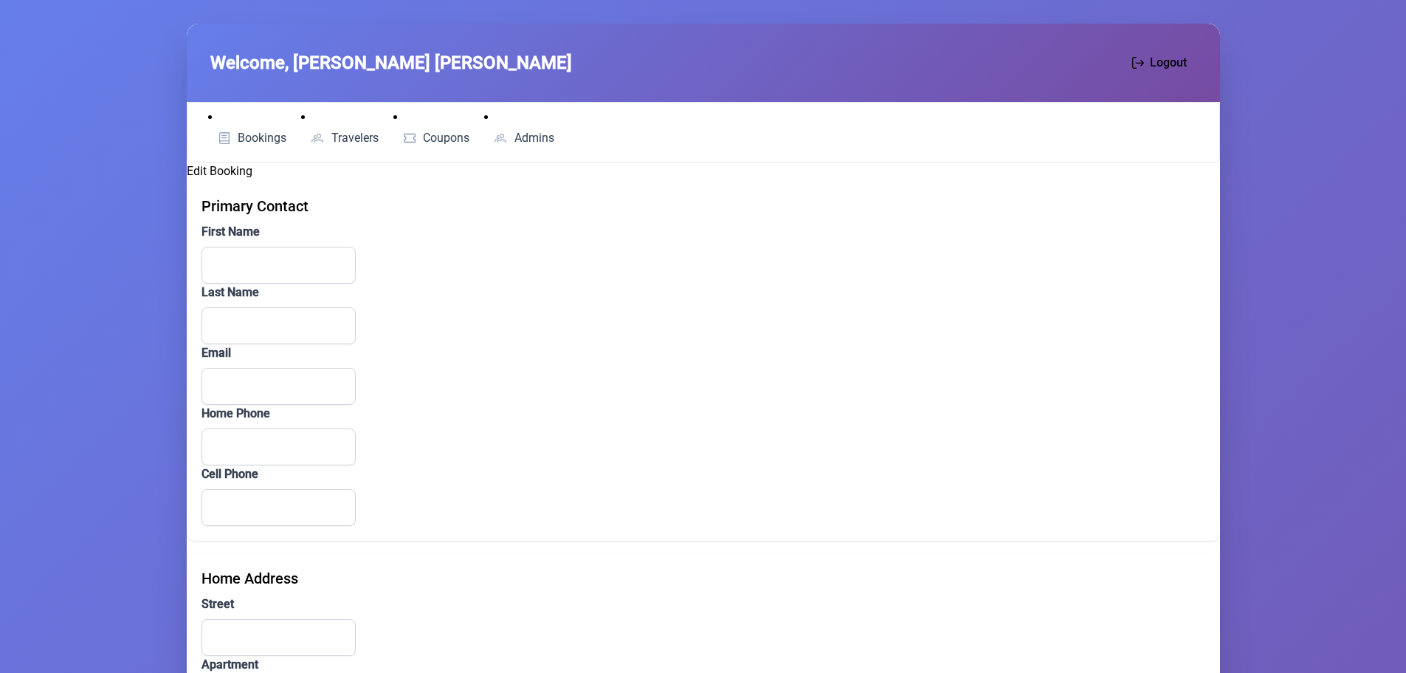
type input "Shaya"
type input "Retek"
type input "Shaya@revamp.team"
type input "[PHONE_NUMBER]"
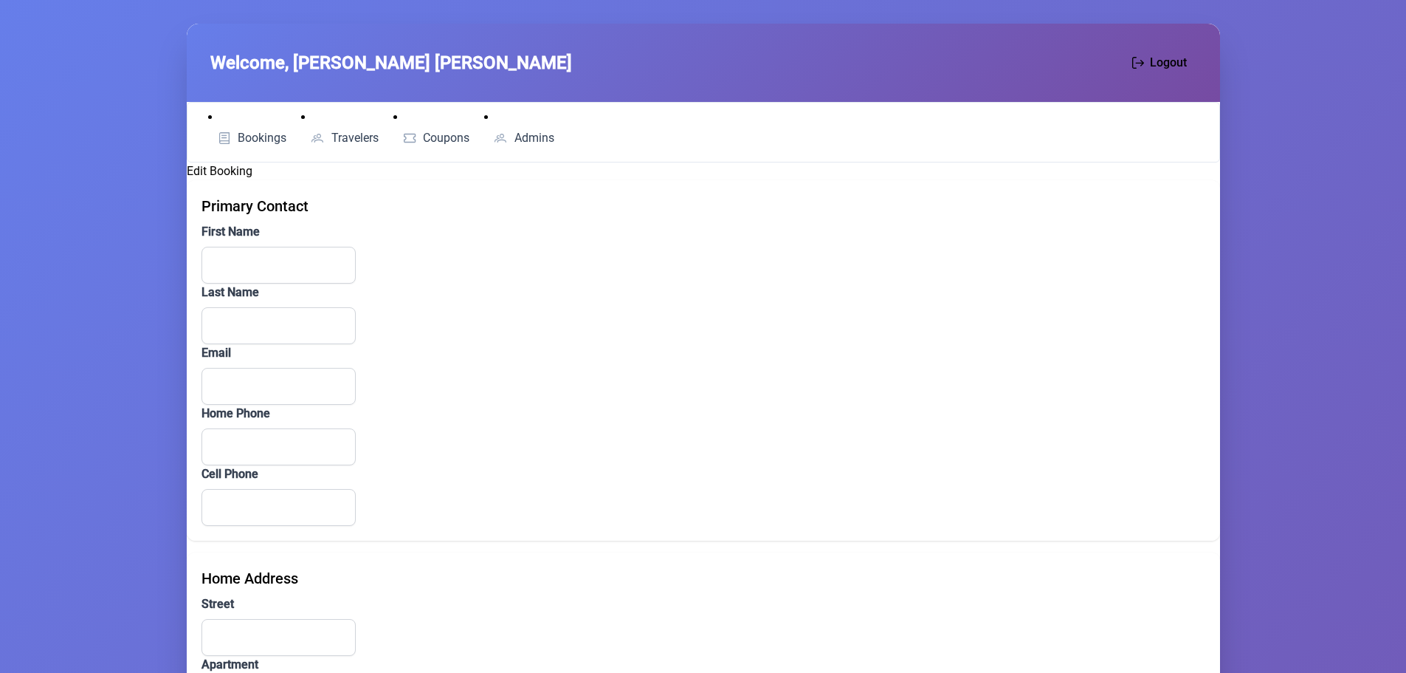
type input "230 Walworth Street"
type input "2L"
type input "[GEOGRAPHIC_DATA]"
type input "NY"
type input "11205"
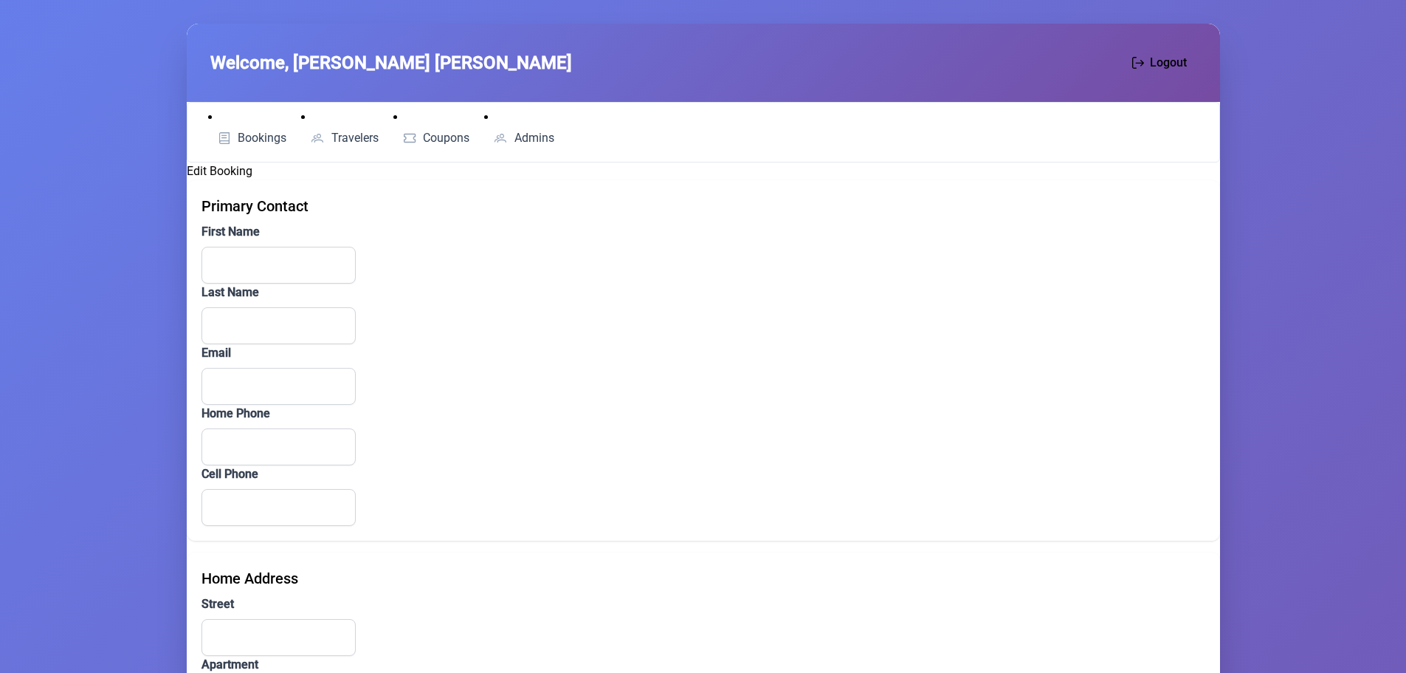
type input "creditCard"
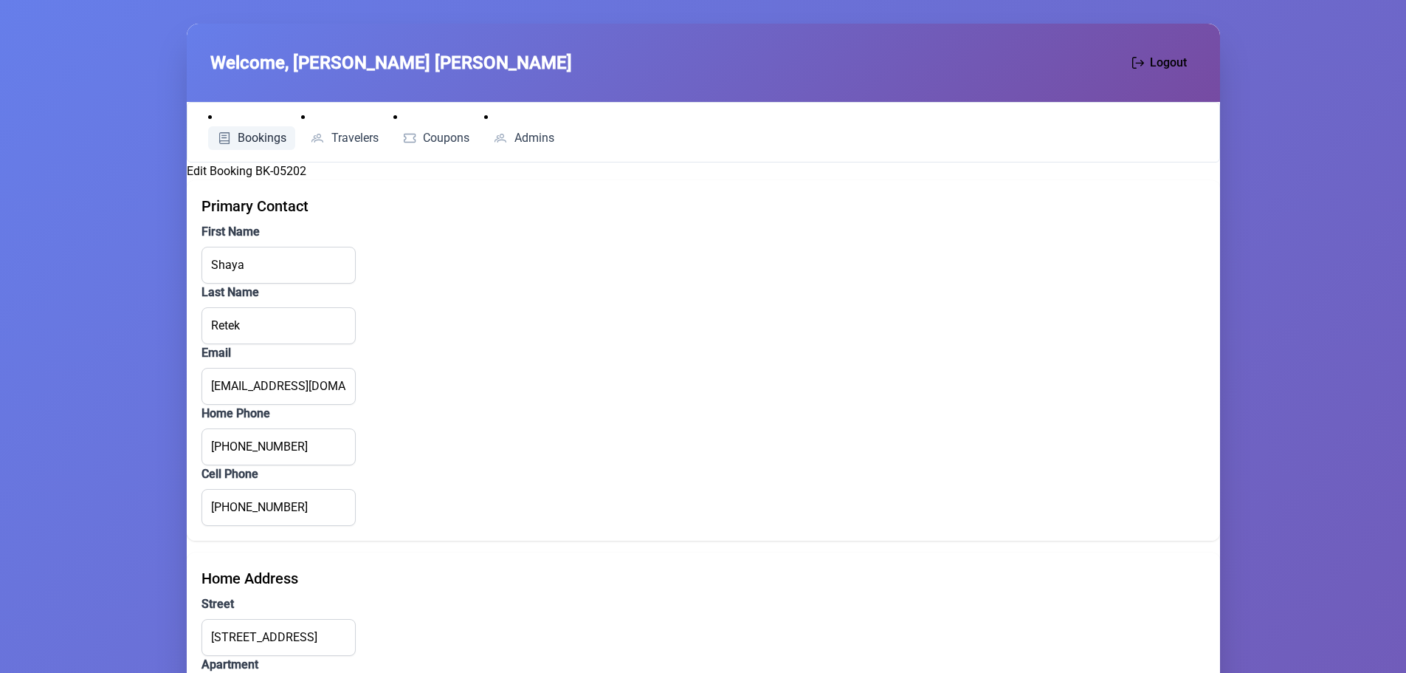
click at [262, 132] on span "Bookings" at bounding box center [262, 138] width 49 height 12
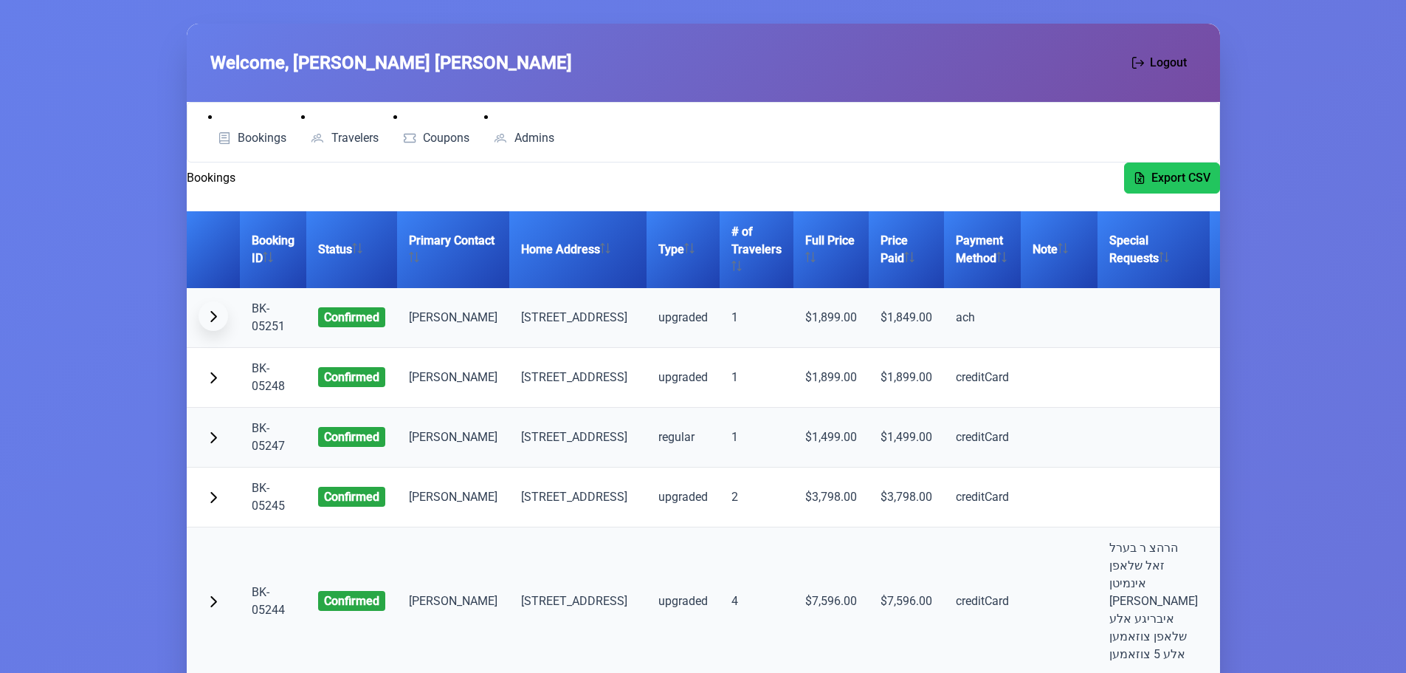
click at [213, 322] on span "button" at bounding box center [213, 316] width 12 height 12
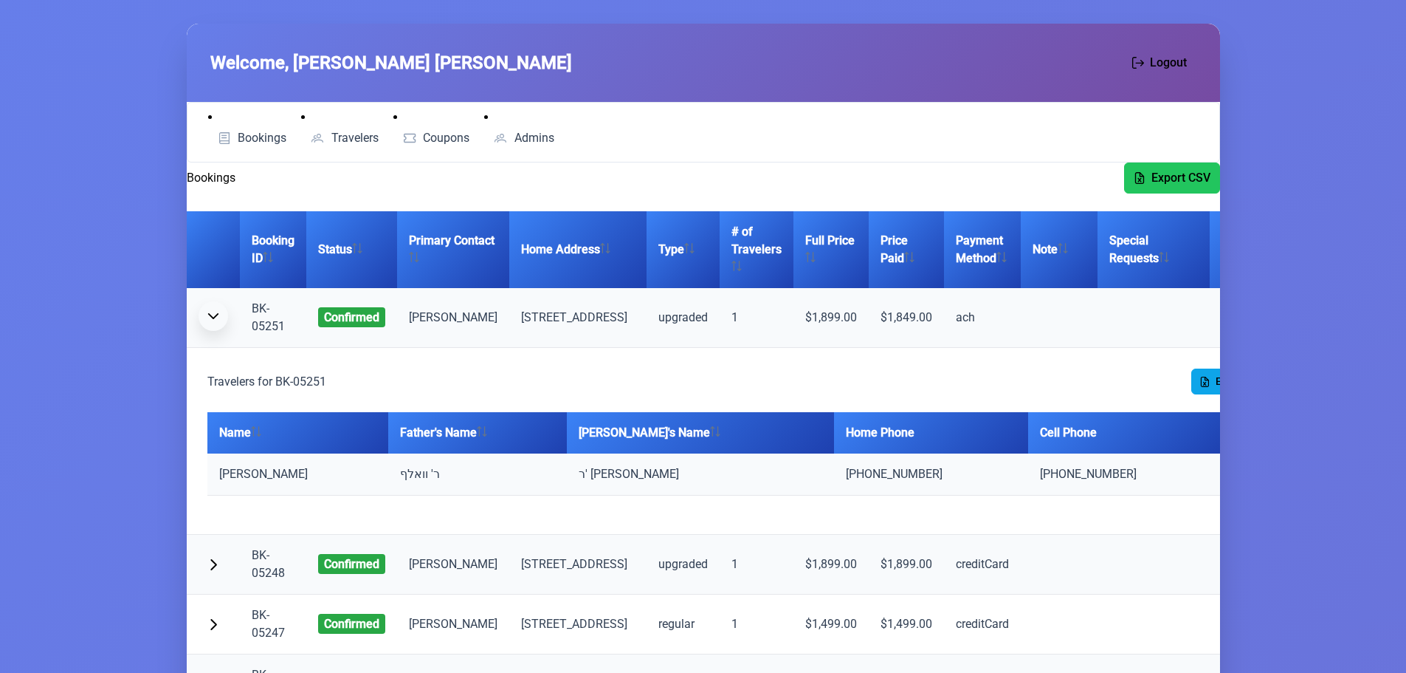
click at [213, 322] on span "button" at bounding box center [213, 316] width 12 height 12
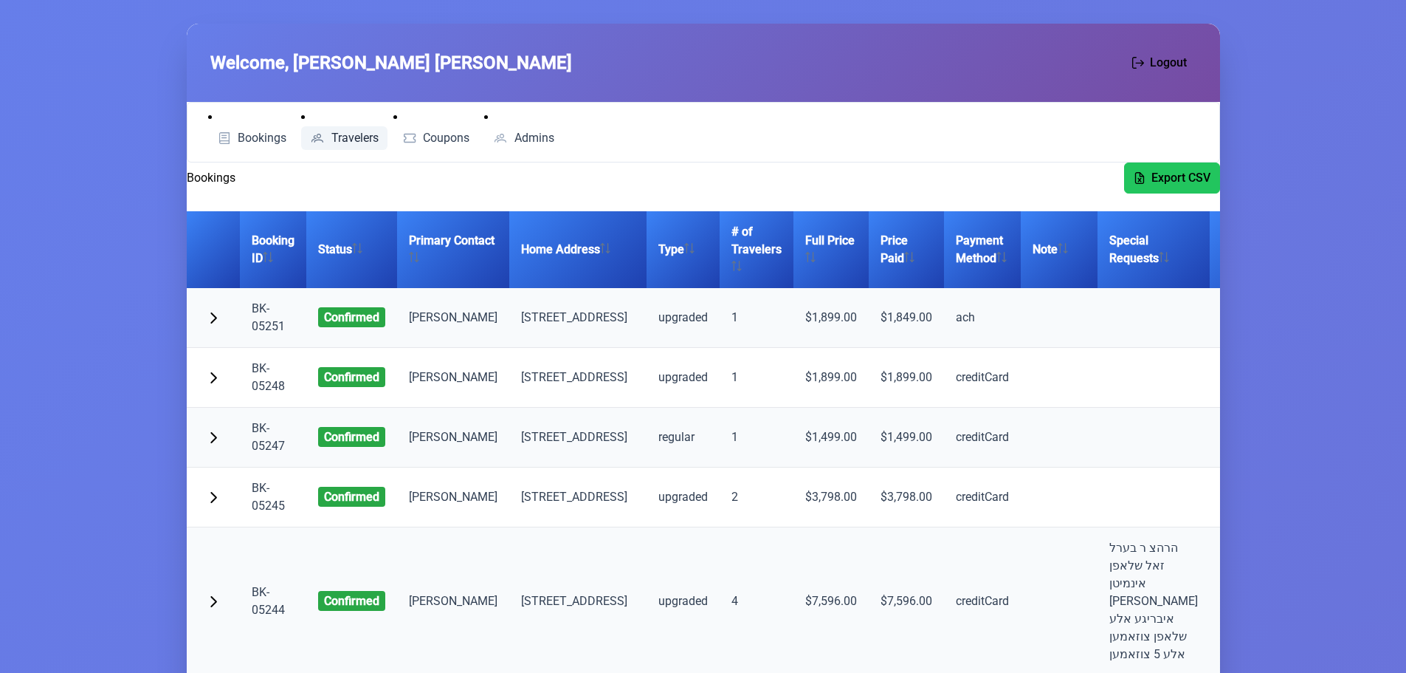
click at [351, 132] on span "Travelers" at bounding box center [354, 138] width 47 height 12
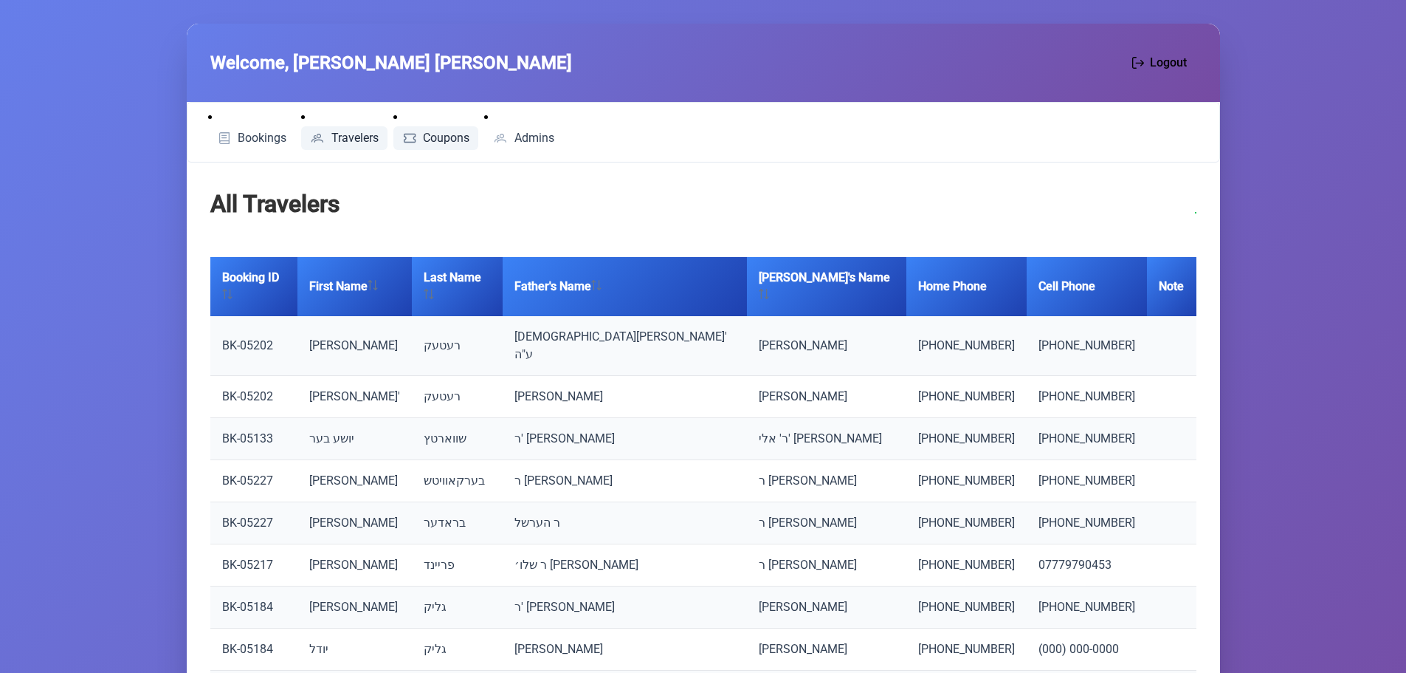
click at [441, 136] on span "Coupons" at bounding box center [446, 138] width 47 height 12
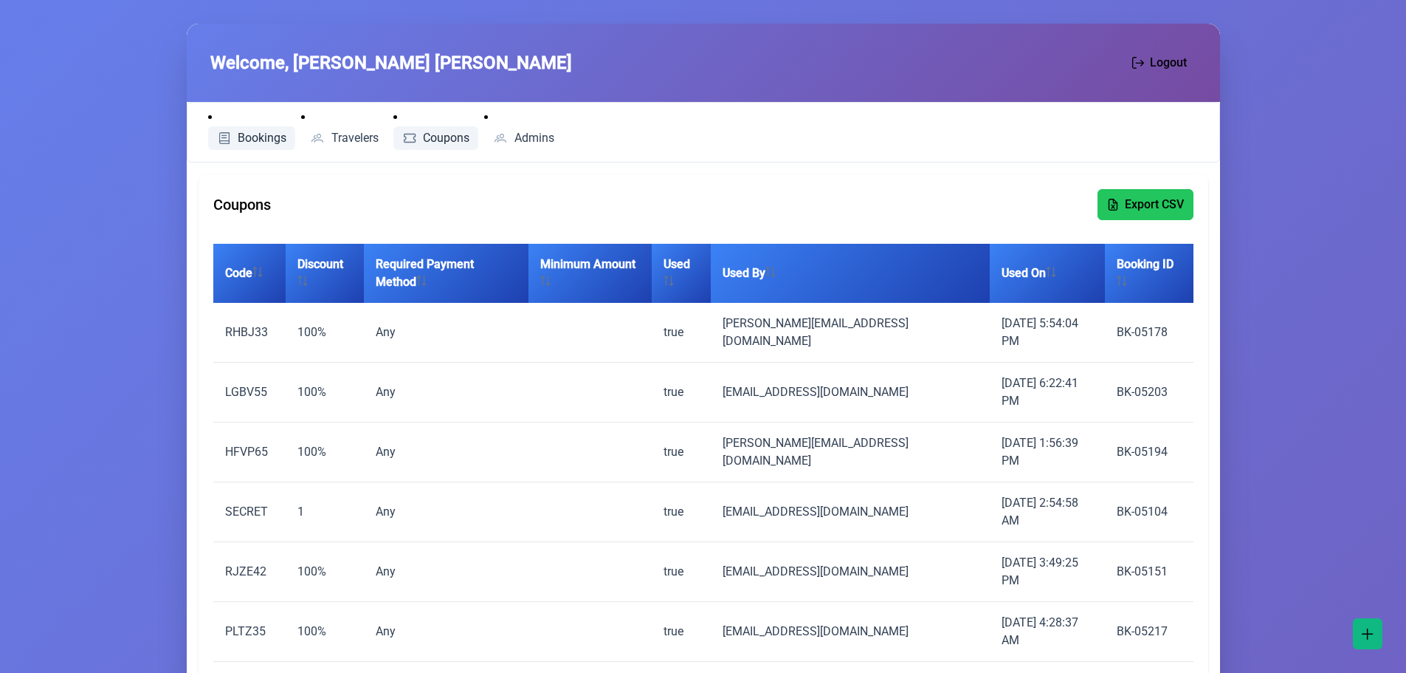
click at [246, 138] on span "Bookings" at bounding box center [262, 138] width 49 height 12
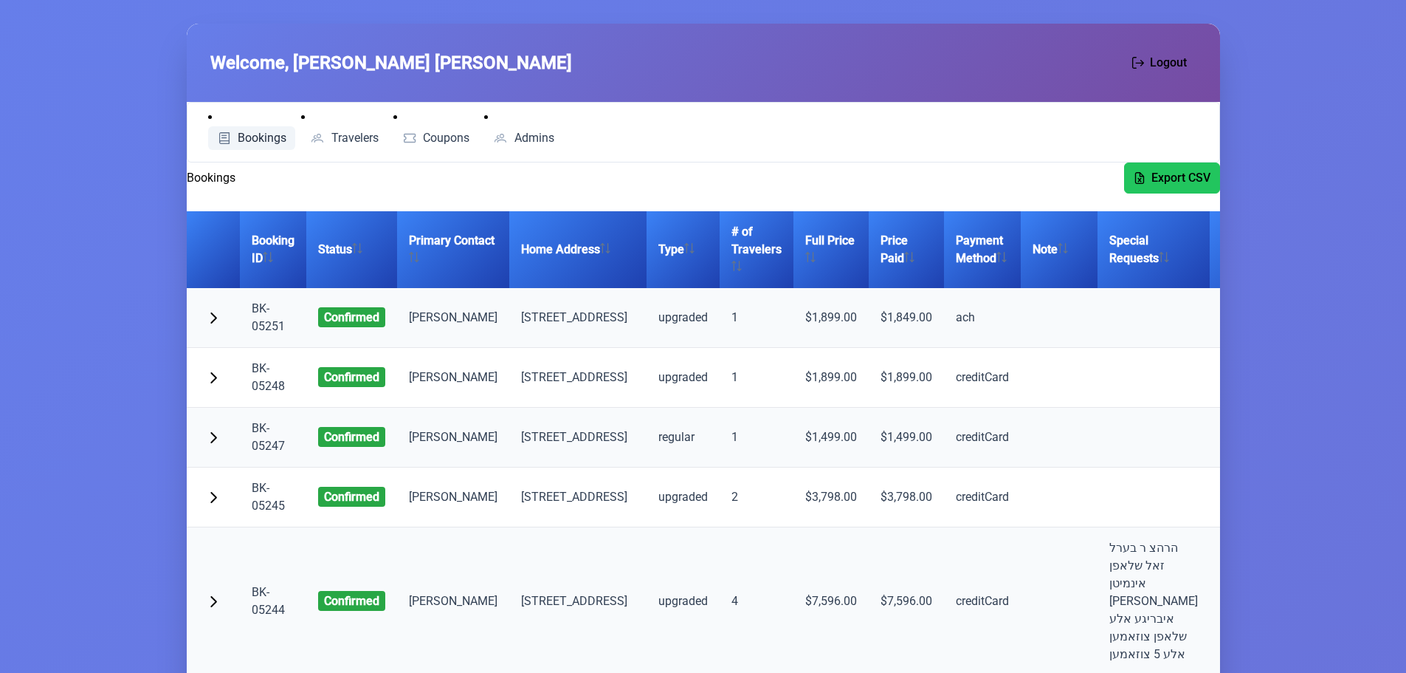
click at [278, 331] on link "BK-05251" at bounding box center [268, 317] width 33 height 32
click at [244, 137] on span "Bookings" at bounding box center [262, 138] width 49 height 12
click at [271, 333] on link "BK-05251" at bounding box center [268, 317] width 33 height 32
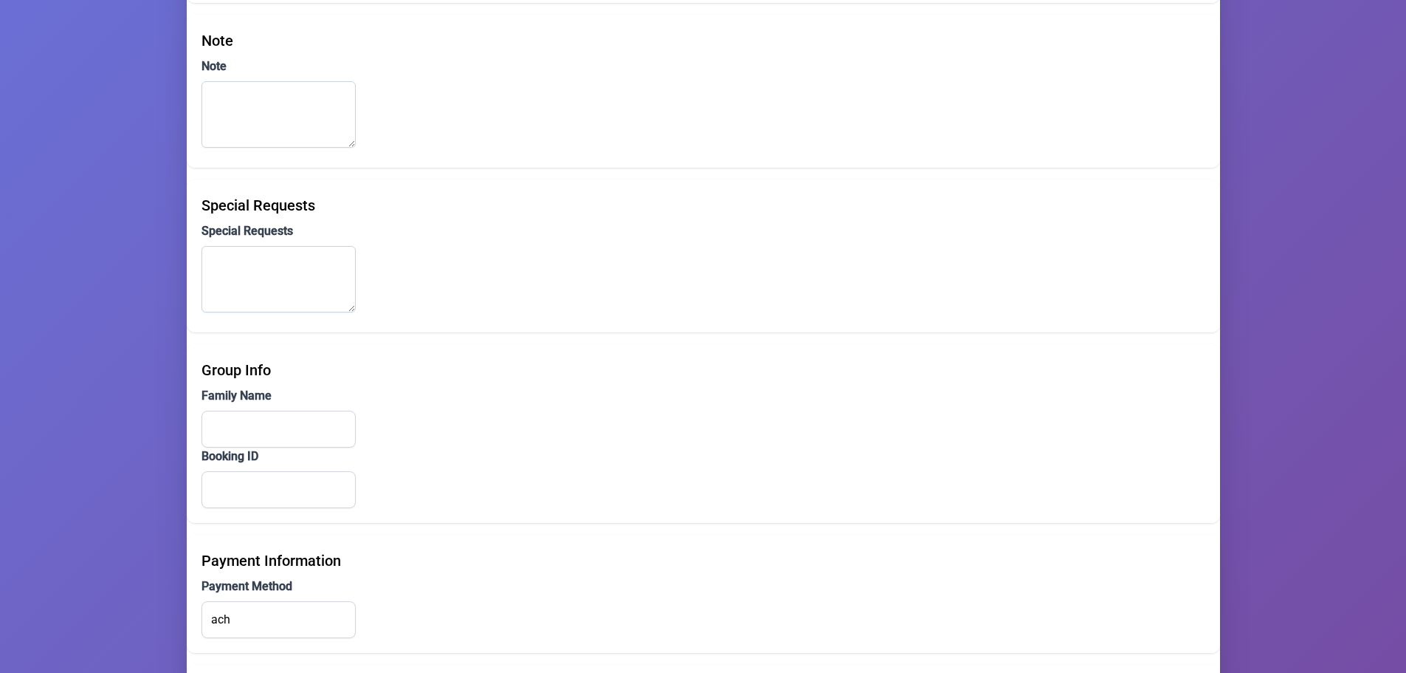
scroll to position [1025, 0]
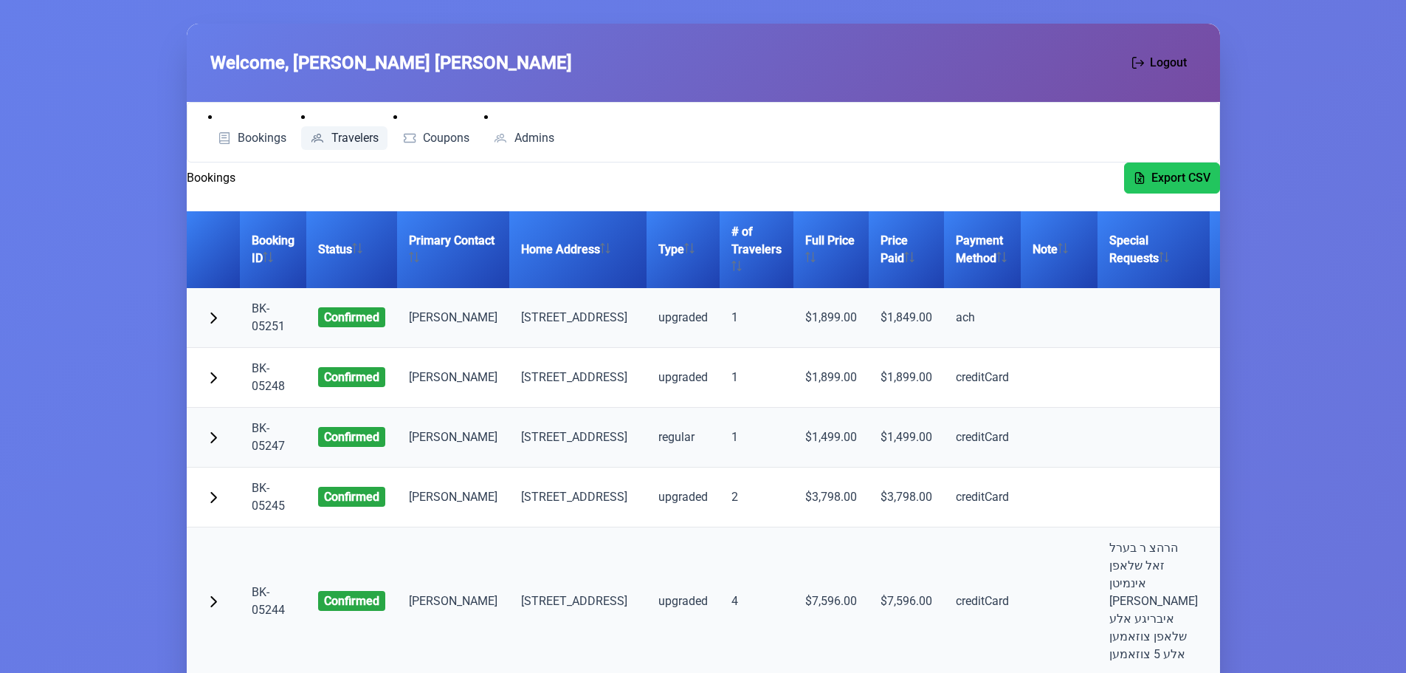
click at [369, 134] on span "Travelers" at bounding box center [354, 138] width 47 height 12
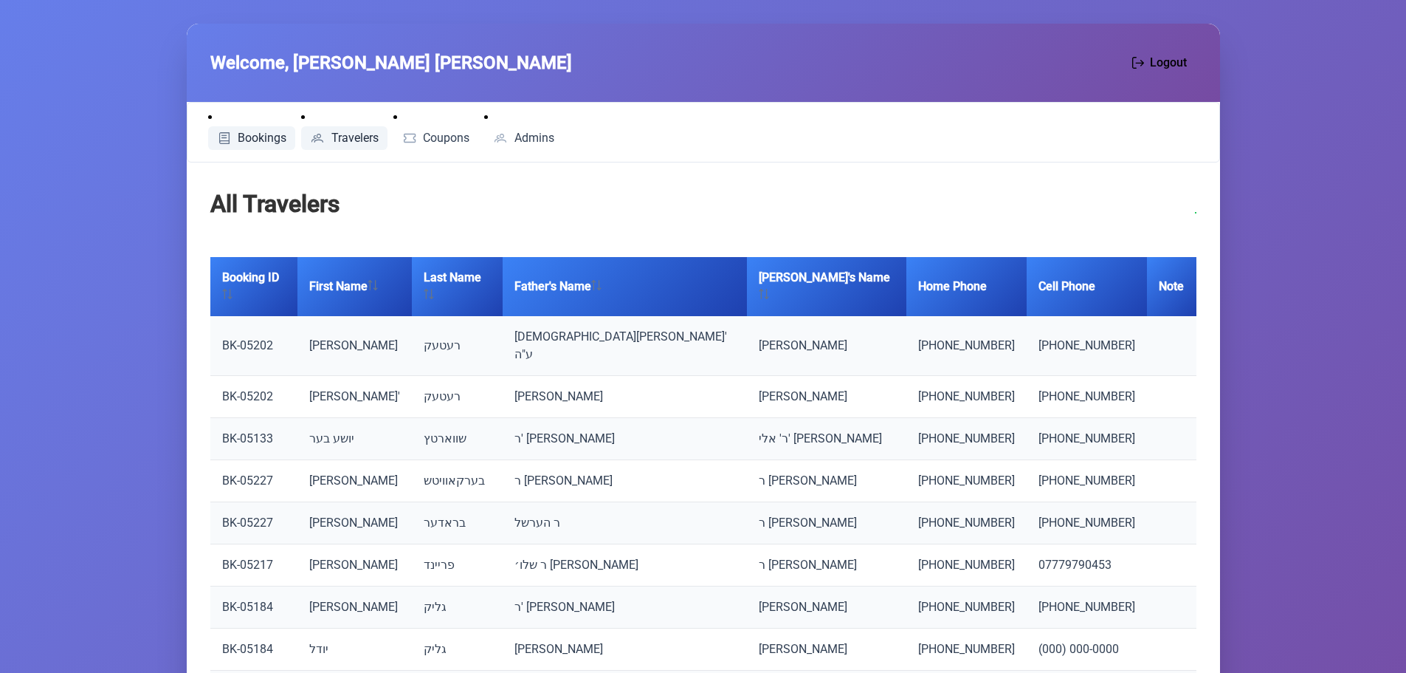
click at [273, 132] on span "Bookings" at bounding box center [262, 138] width 49 height 12
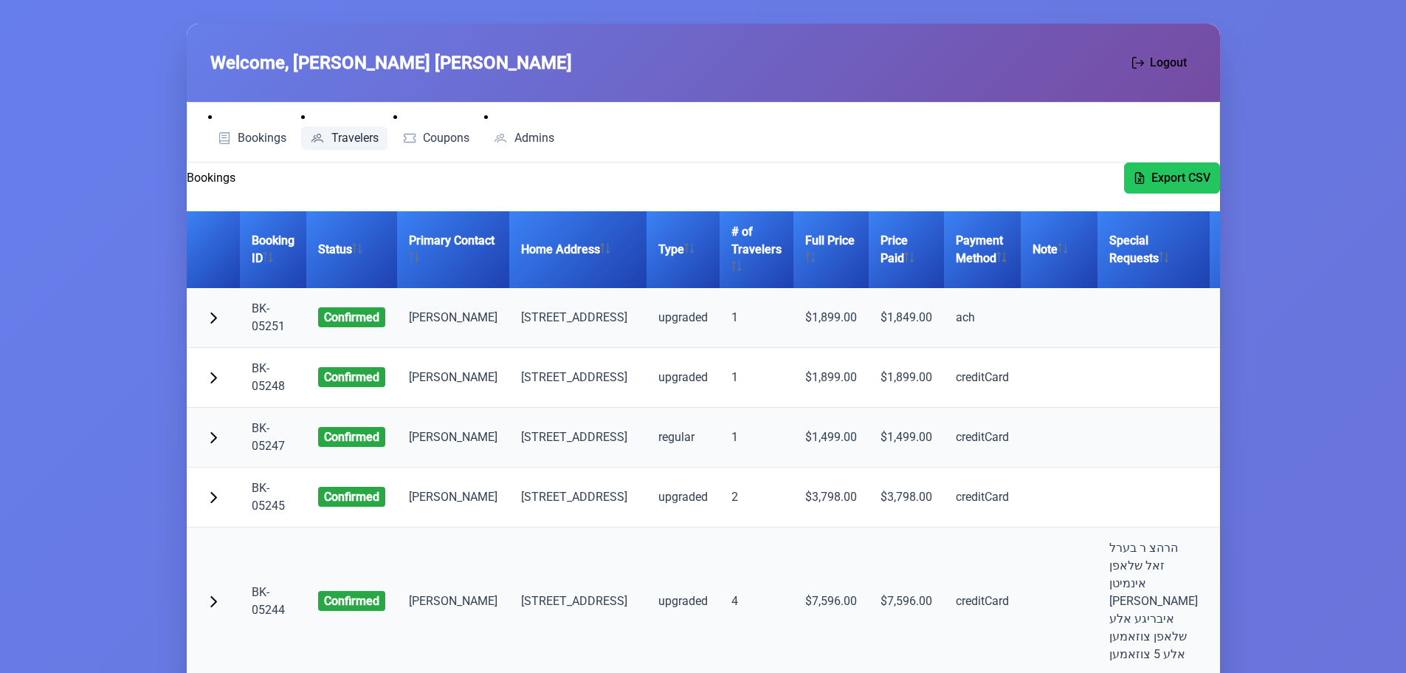
click at [358, 137] on span "Travelers" at bounding box center [354, 138] width 47 height 12
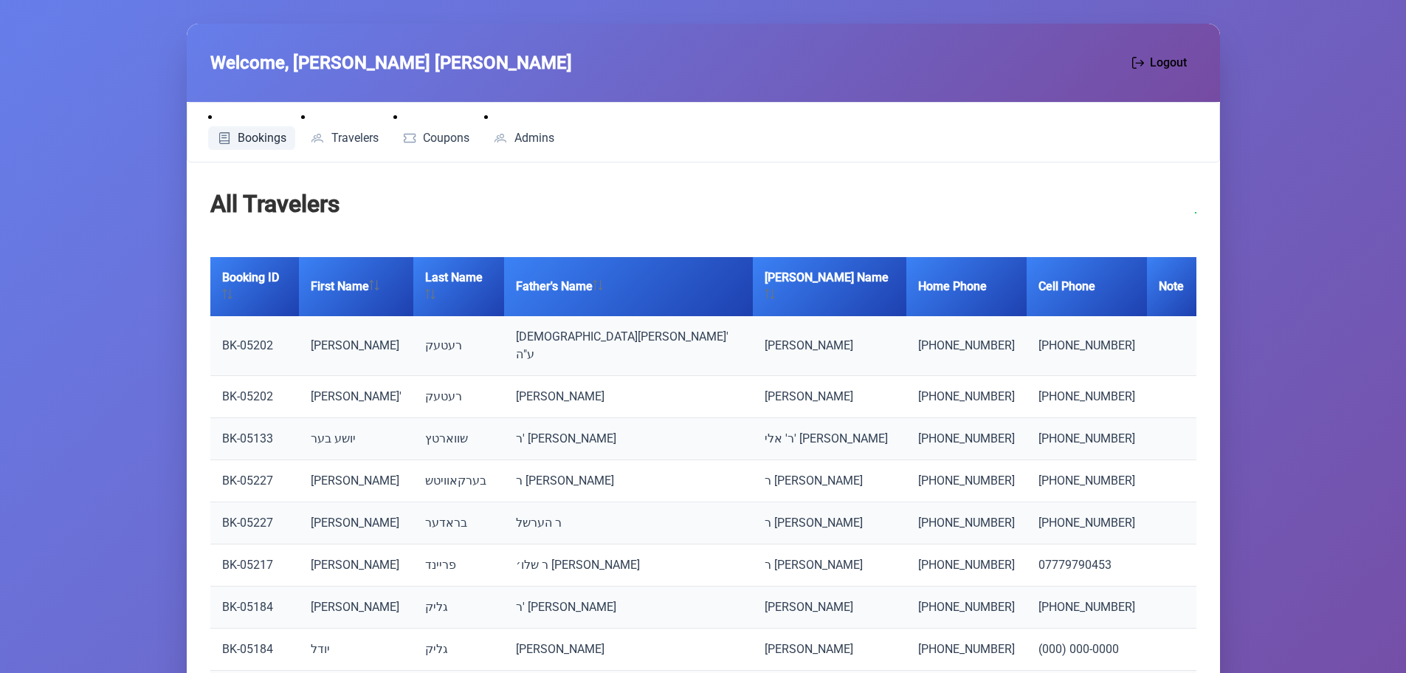
click at [256, 132] on span "Bookings" at bounding box center [262, 138] width 49 height 12
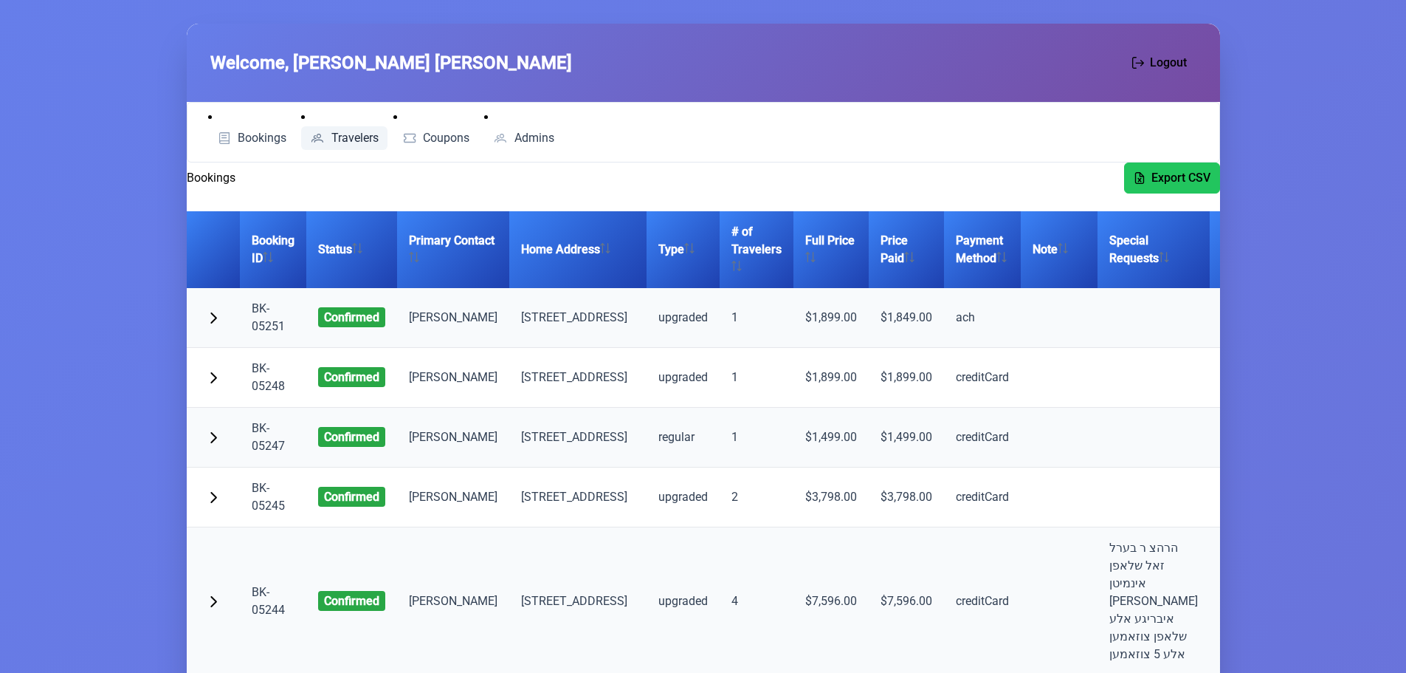
click at [348, 135] on span "Travelers" at bounding box center [354, 138] width 47 height 12
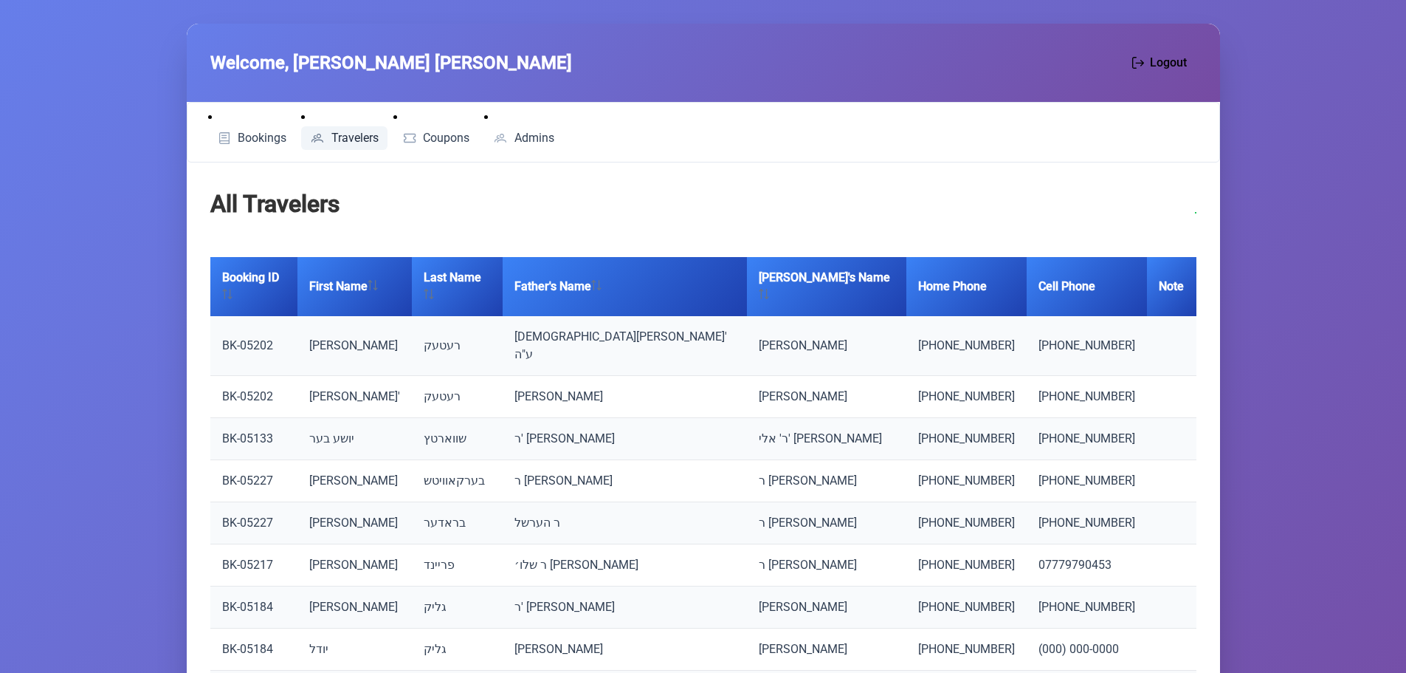
click at [237, 338] on link "BK-05202" at bounding box center [247, 345] width 51 height 14
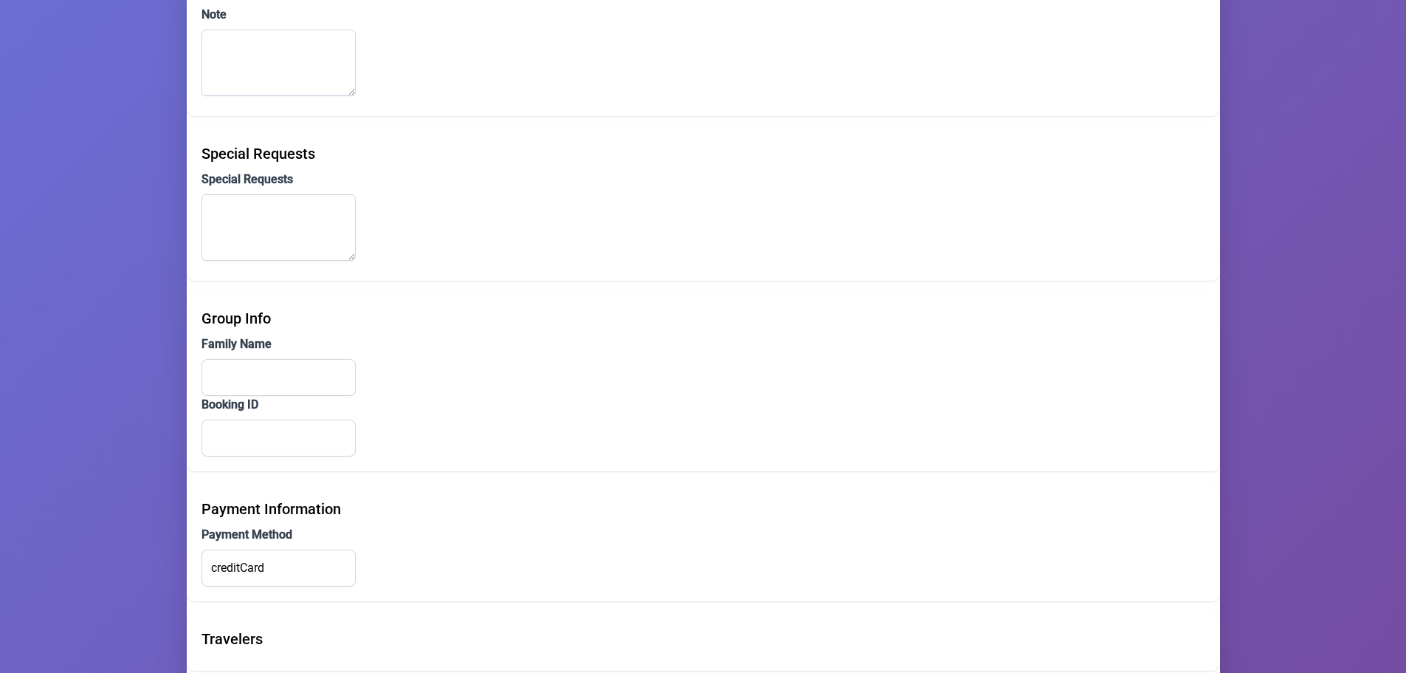
scroll to position [1025, 0]
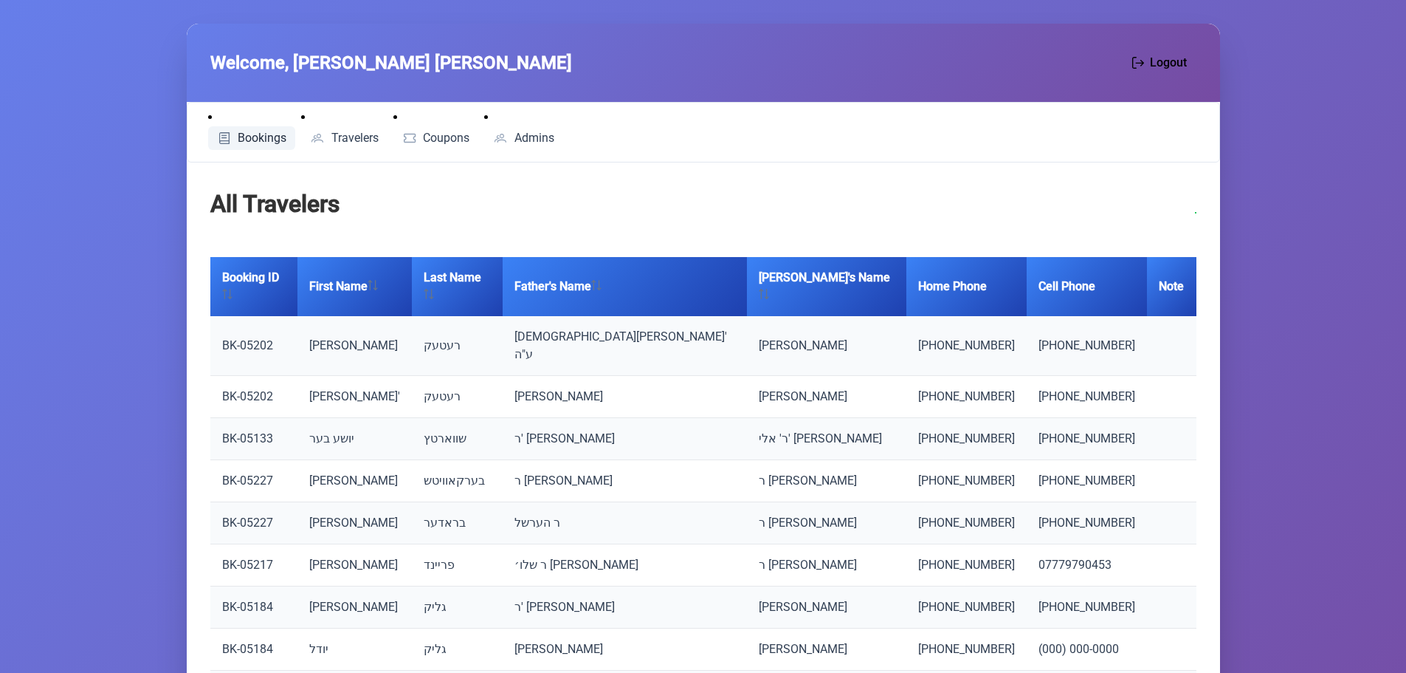
click at [258, 134] on span "Bookings" at bounding box center [262, 138] width 49 height 12
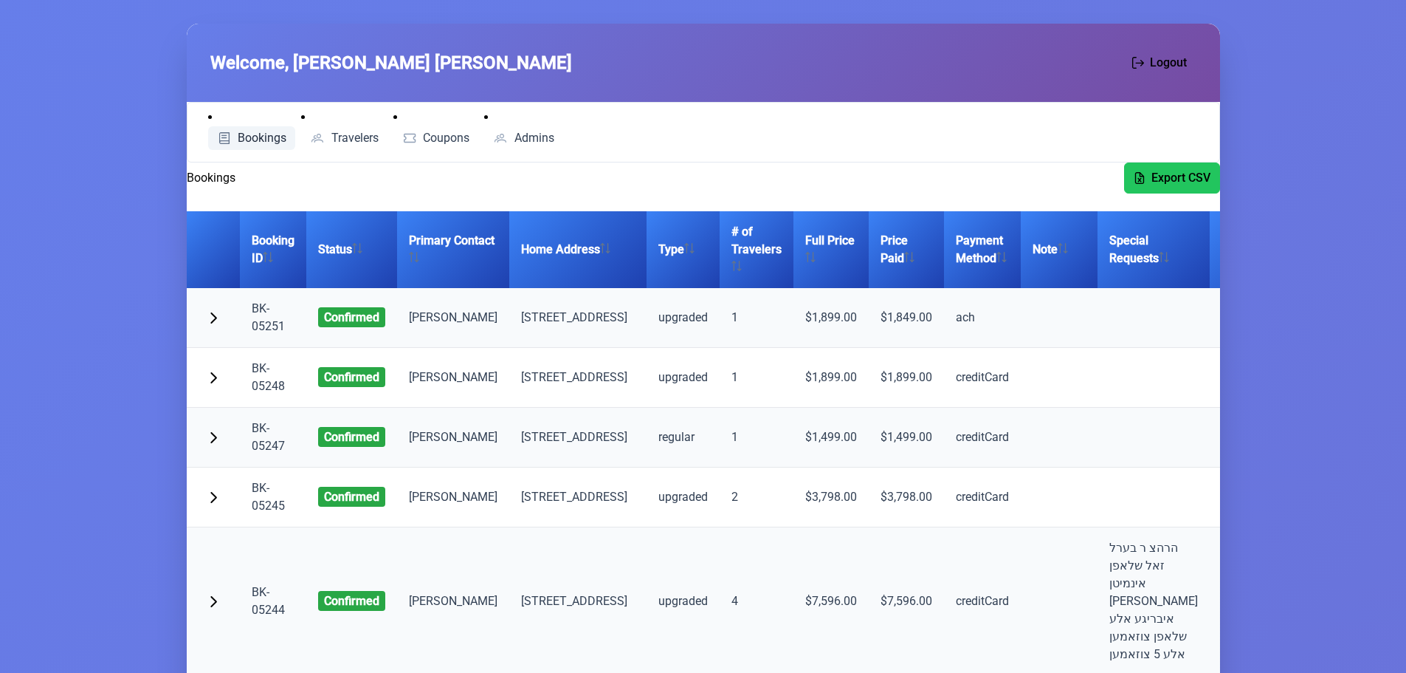
click at [262, 133] on span "Bookings" at bounding box center [262, 138] width 49 height 12
click at [272, 333] on link "BK-05251" at bounding box center [268, 317] width 33 height 32
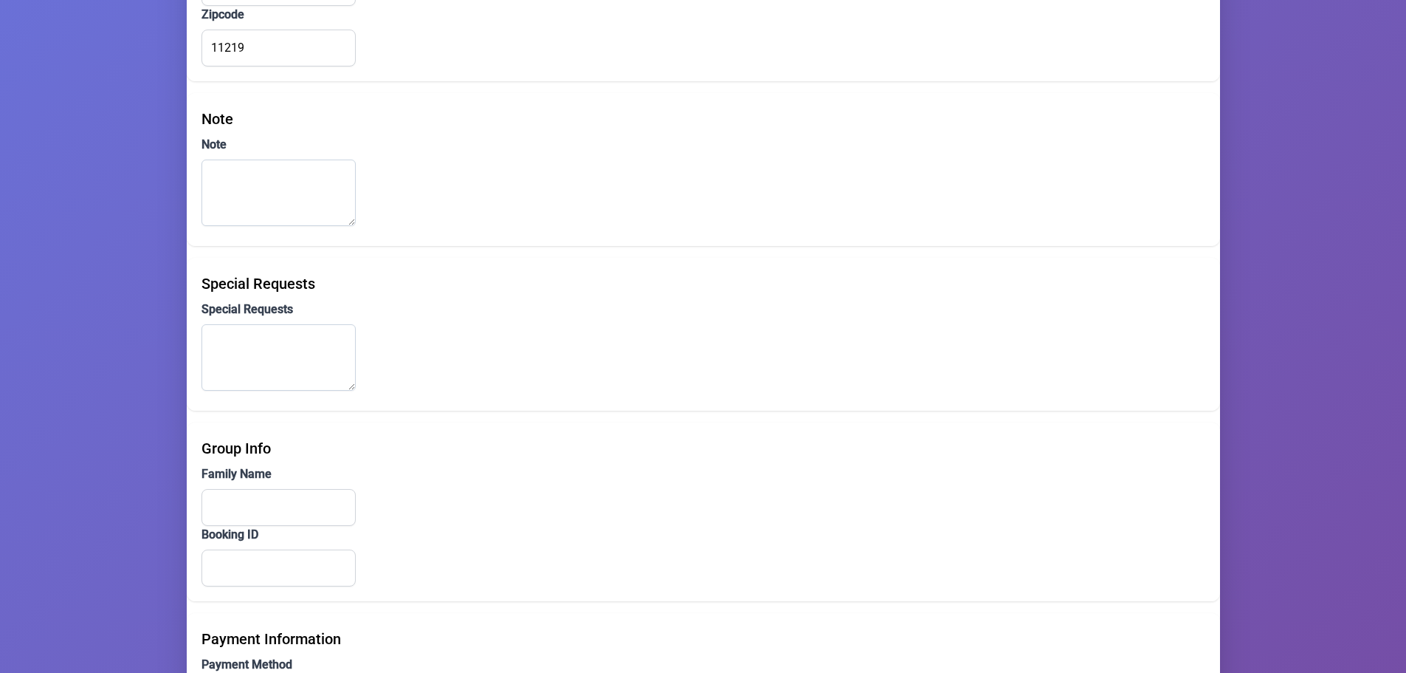
scroll to position [1025, 0]
